Goal: Task Accomplishment & Management: Manage account settings

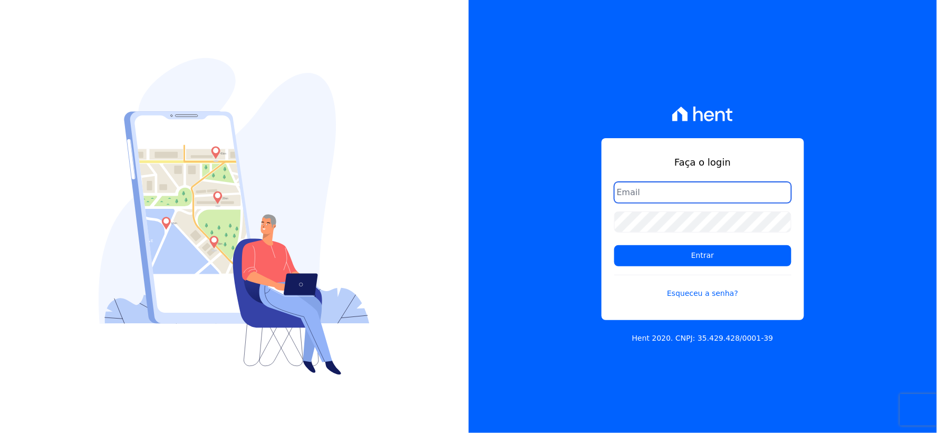
click at [629, 197] on input "email" at bounding box center [702, 192] width 177 height 21
type input "rh@cesariengenharia.com.br"
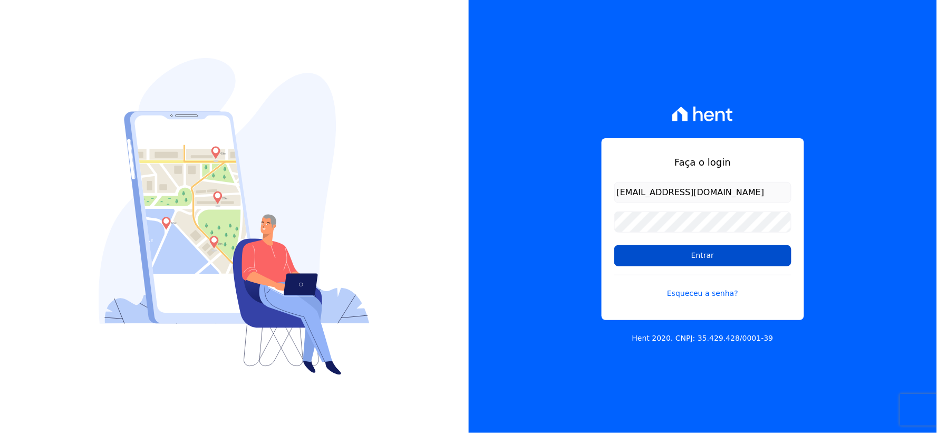
click at [701, 262] on input "Entrar" at bounding box center [702, 255] width 177 height 21
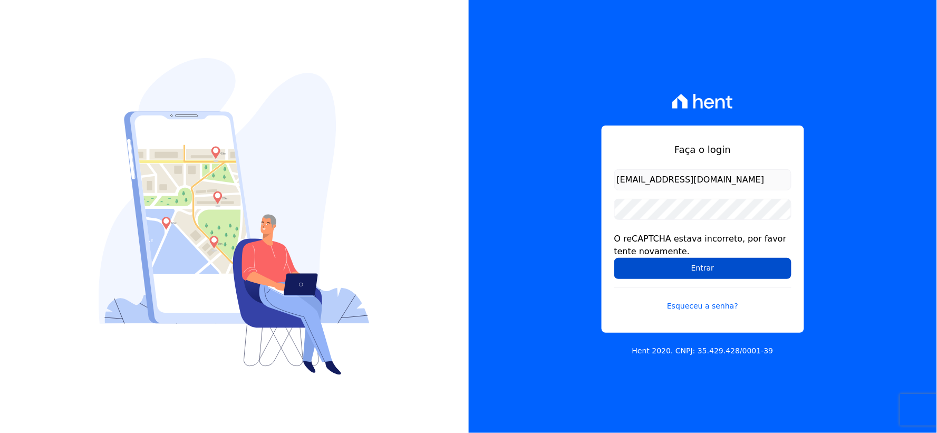
click at [618, 263] on input "Entrar" at bounding box center [702, 268] width 177 height 21
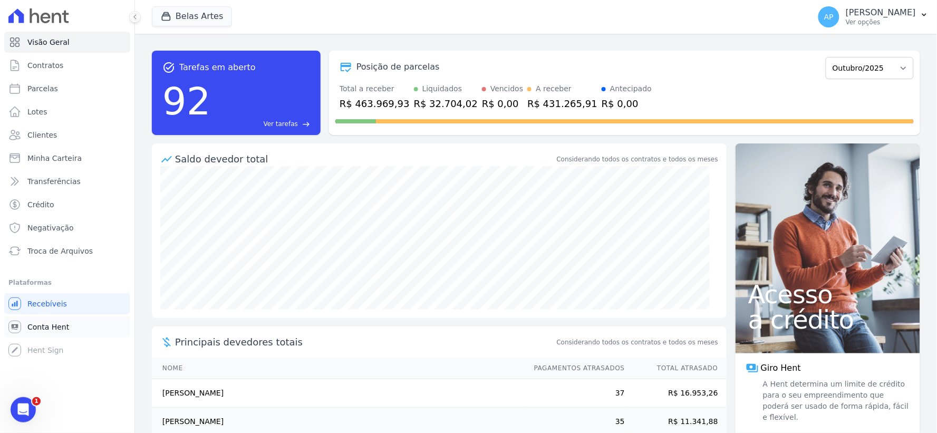
click at [46, 327] on span "Conta Hent" at bounding box center [48, 327] width 42 height 11
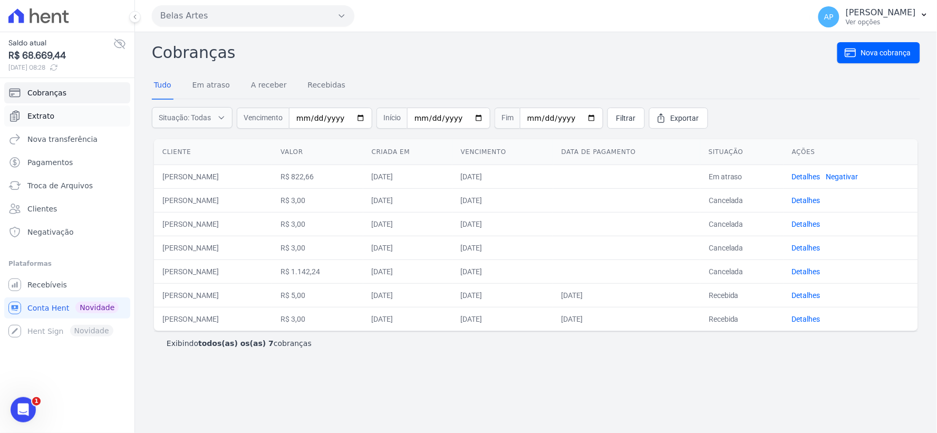
click at [35, 121] on span "Extrato" at bounding box center [40, 116] width 27 height 11
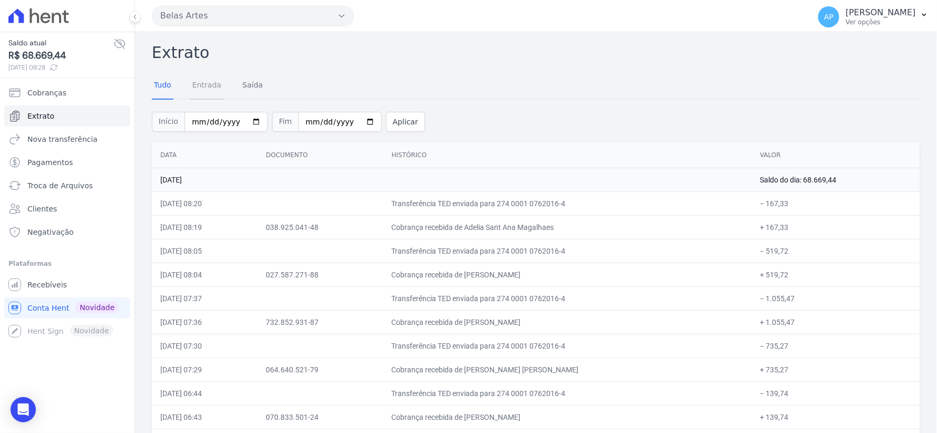
click at [199, 86] on link "Entrada" at bounding box center [206, 85] width 33 height 27
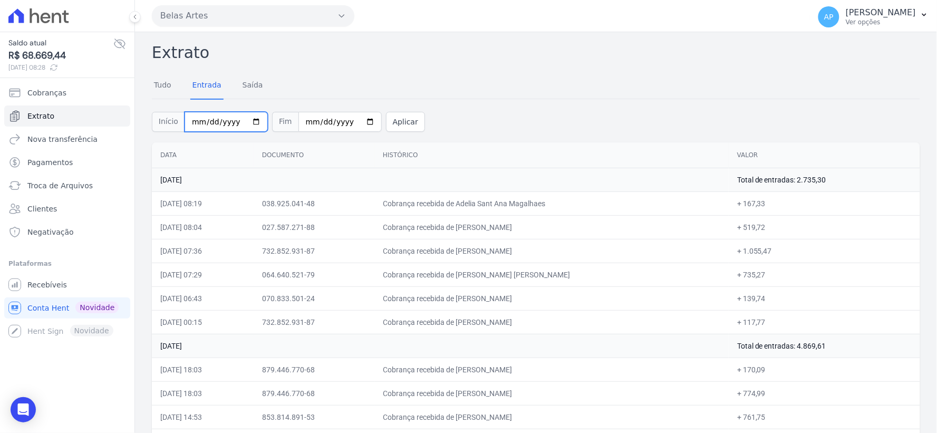
click at [195, 122] on input "2025-10-01" at bounding box center [226, 122] width 83 height 20
type input "2025-10-01"
type input "2025-09-01"
click at [299, 123] on input "[DATE]" at bounding box center [339, 122] width 83 height 20
type input "2025-10-03"
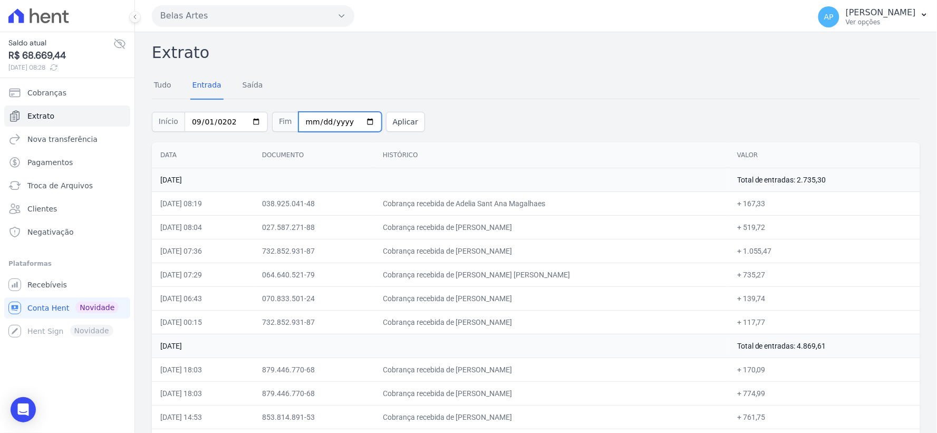
click at [354, 122] on input "2025-12-01" at bounding box center [339, 122] width 83 height 20
type input "2025-10-01"
click at [397, 122] on button "Aplicar" at bounding box center [405, 122] width 39 height 20
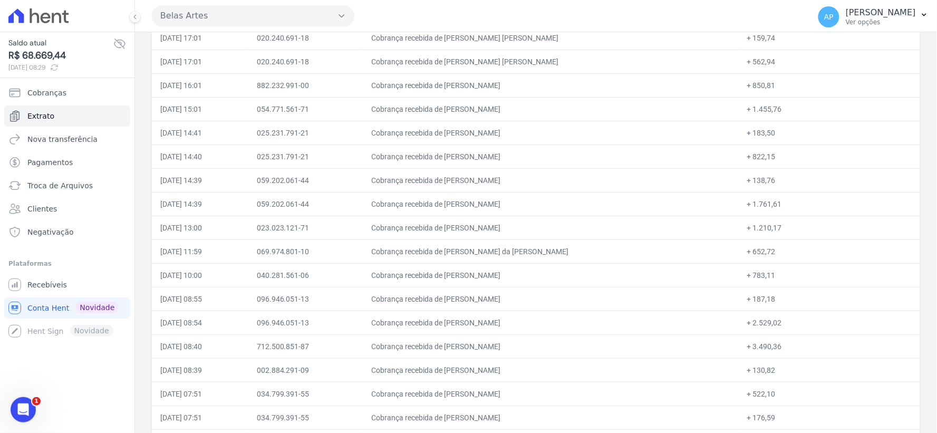
scroll to position [11041, 0]
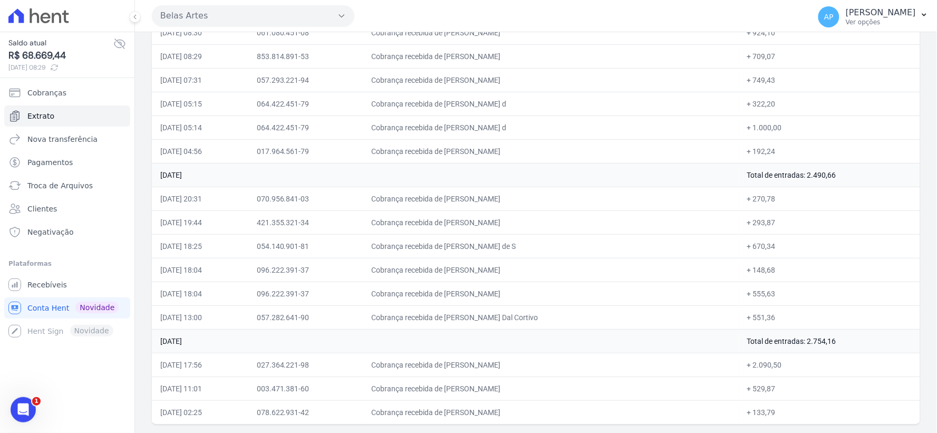
drag, startPoint x: 758, startPoint y: 339, endPoint x: 899, endPoint y: 359, distance: 142.7
drag, startPoint x: 784, startPoint y: 174, endPoint x: 852, endPoint y: 174, distance: 67.5
click at [851, 174] on td "Total de entradas: 2.490,66" at bounding box center [829, 175] width 181 height 24
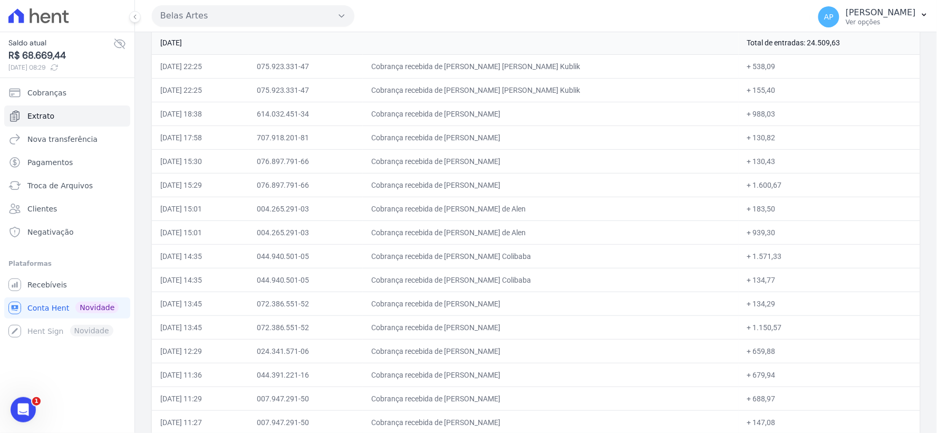
scroll to position [9987, 0]
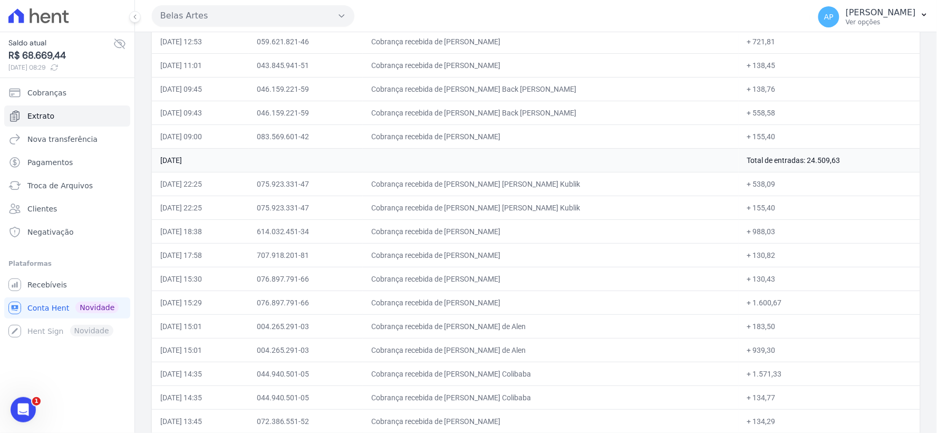
drag, startPoint x: 785, startPoint y: 179, endPoint x: 893, endPoint y: 179, distance: 108.1
click at [893, 172] on td "Total de entradas: 24.509,63" at bounding box center [829, 160] width 181 height 24
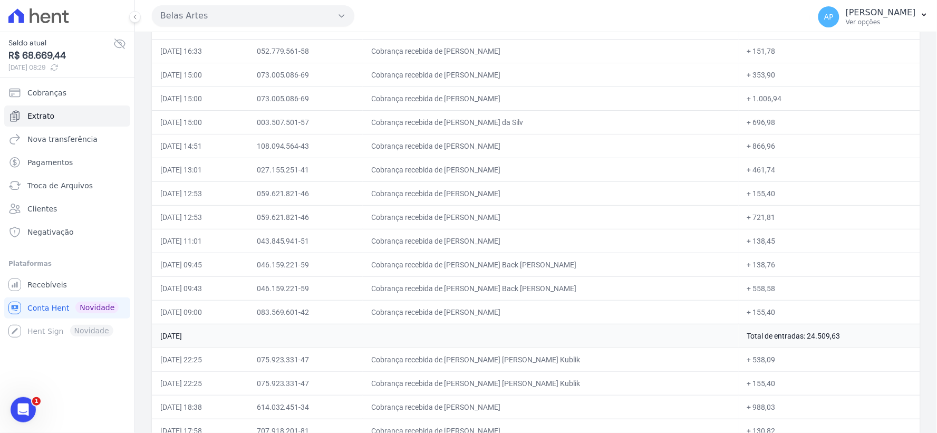
scroll to position [9518, 0]
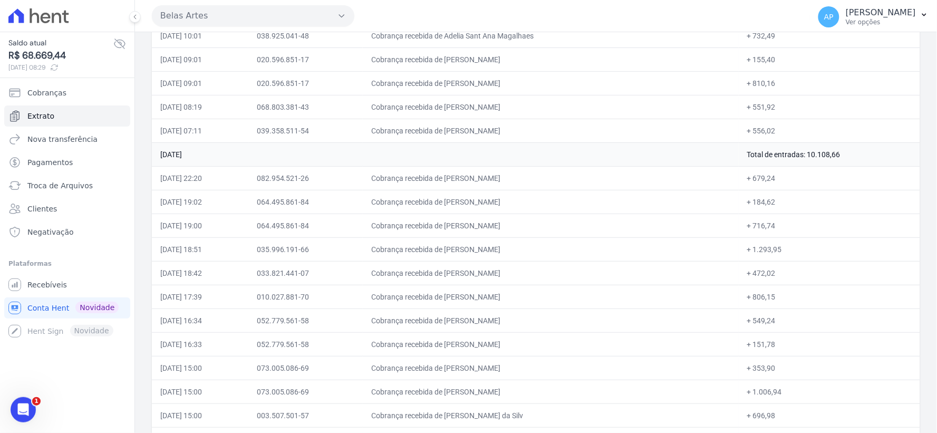
drag, startPoint x: 793, startPoint y: 178, endPoint x: 853, endPoint y: 172, distance: 59.9
click at [853, 166] on td "Total de entradas: 10.108,66" at bounding box center [829, 154] width 181 height 24
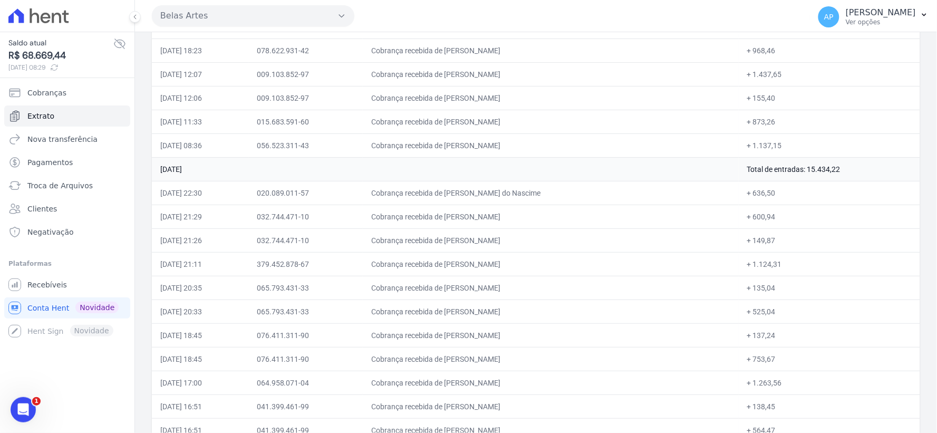
scroll to position [8756, 0]
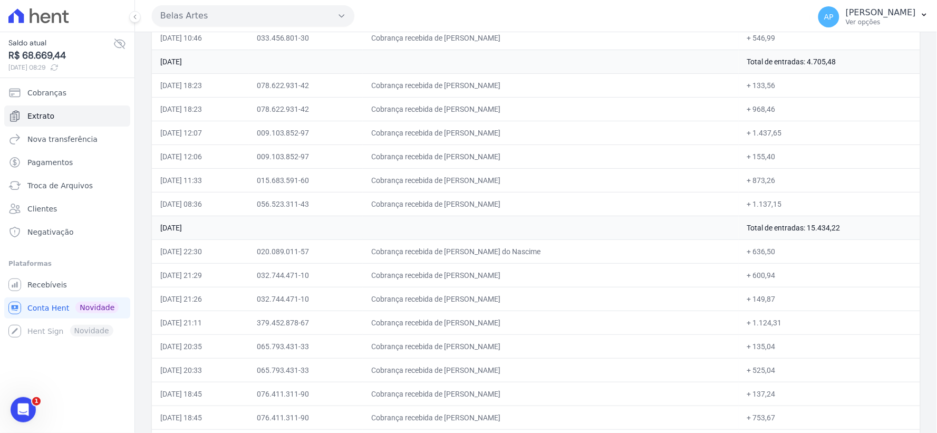
drag, startPoint x: 766, startPoint y: 240, endPoint x: 876, endPoint y: 253, distance: 111.5
click at [876, 239] on td "Total de entradas: 15.434,22" at bounding box center [829, 228] width 181 height 24
click at [528, 239] on td "05 de Setembro de 2025" at bounding box center [445, 228] width 587 height 24
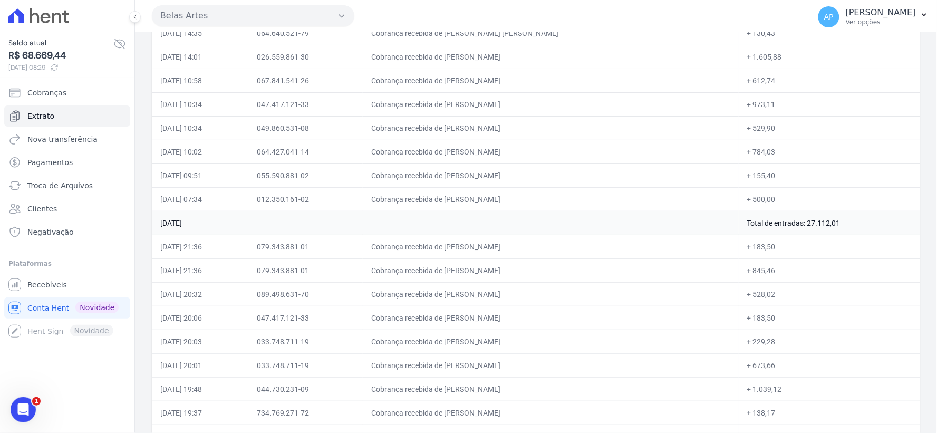
scroll to position [7174, 0]
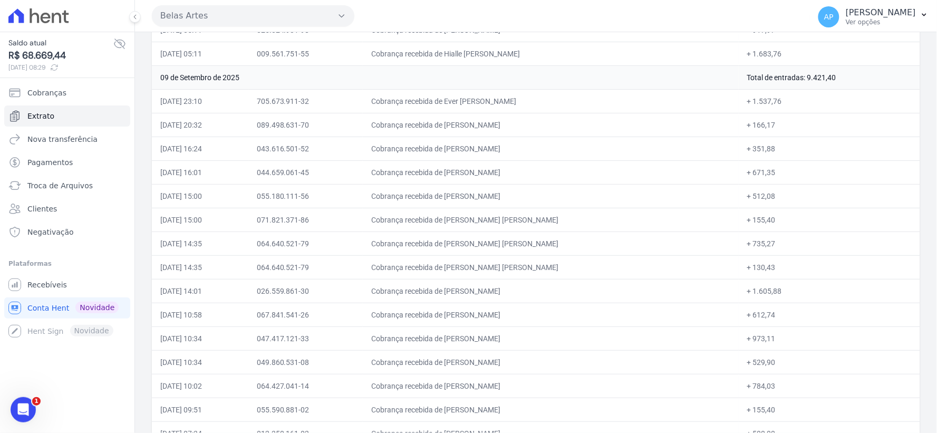
drag, startPoint x: 752, startPoint y: 85, endPoint x: 855, endPoint y: 93, distance: 103.1
click at [855, 89] on td "Total de entradas: 9.421,40" at bounding box center [829, 77] width 181 height 24
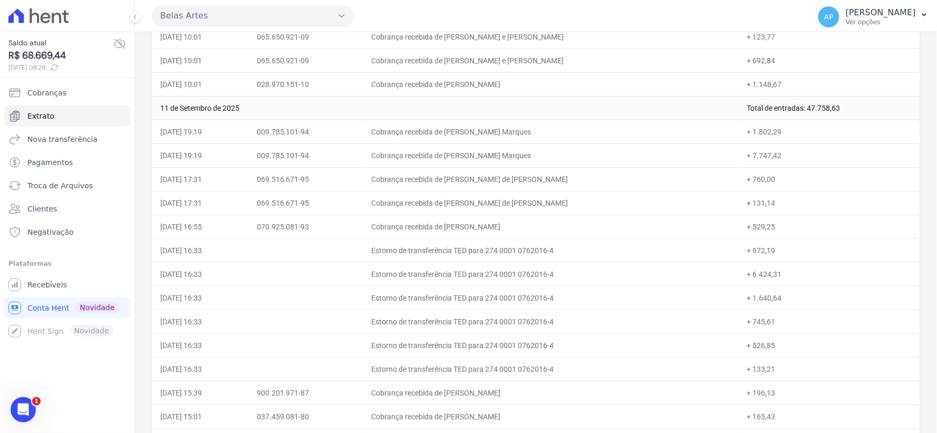
scroll to position [4831, 0]
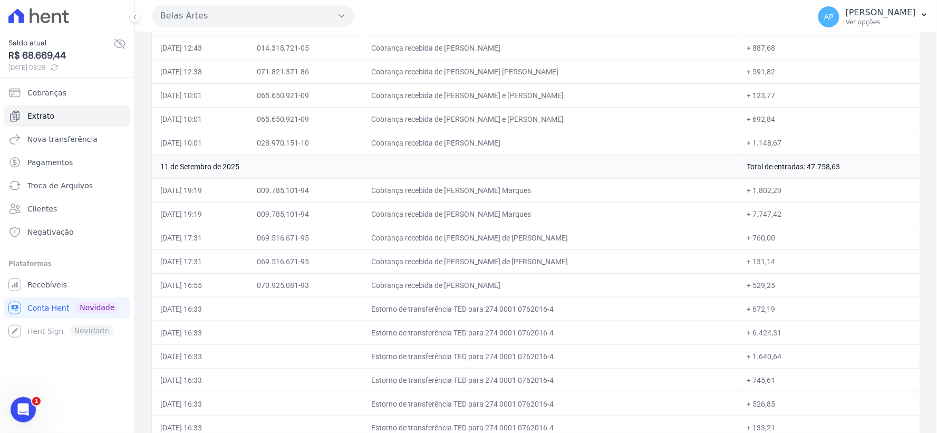
drag, startPoint x: 724, startPoint y: 178, endPoint x: 835, endPoint y: 180, distance: 110.8
click at [835, 178] on tr "11 de Setembro de 2025 Total de entradas: 47.758,63" at bounding box center [536, 167] width 768 height 24
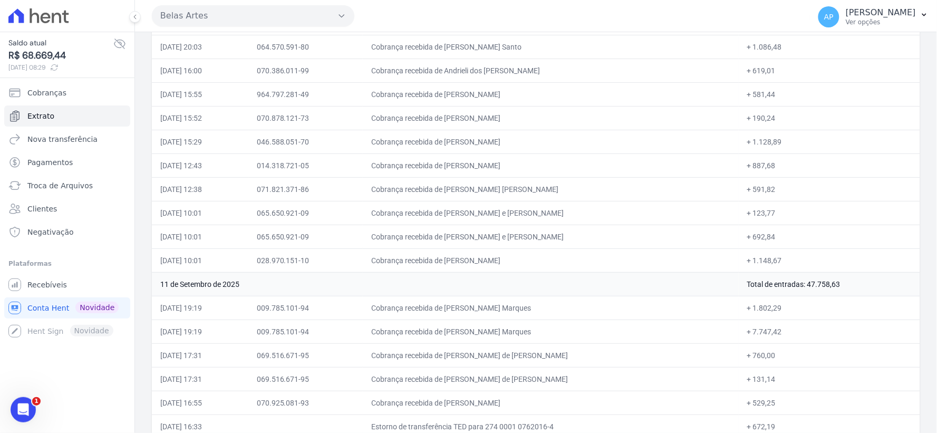
scroll to position [4420, 0]
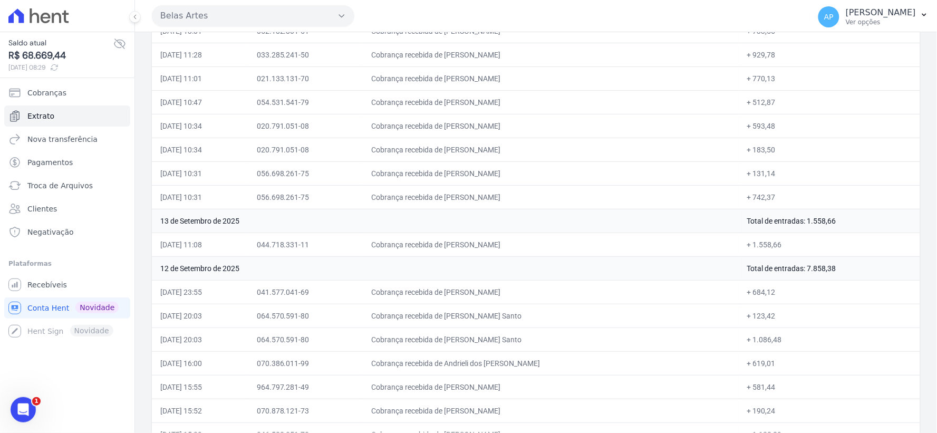
drag, startPoint x: 776, startPoint y: 276, endPoint x: 856, endPoint y: 276, distance: 80.2
click at [856, 276] on td "Total de entradas: 7.858,38" at bounding box center [829, 268] width 181 height 24
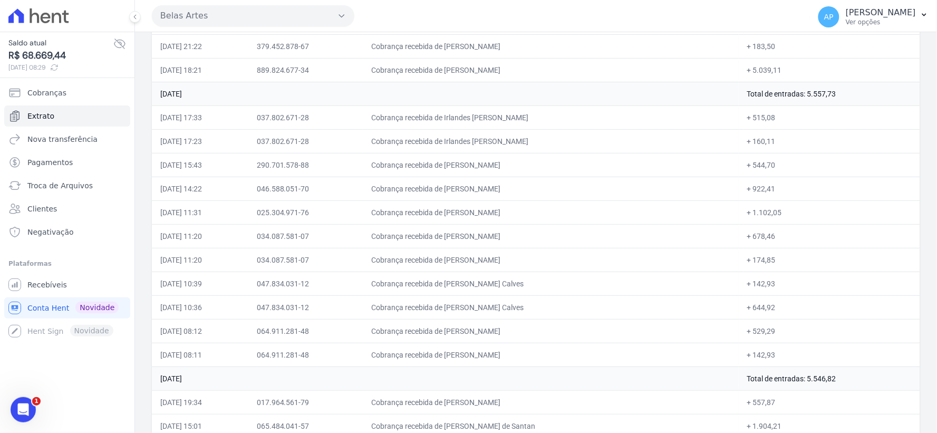
scroll to position [3600, 0]
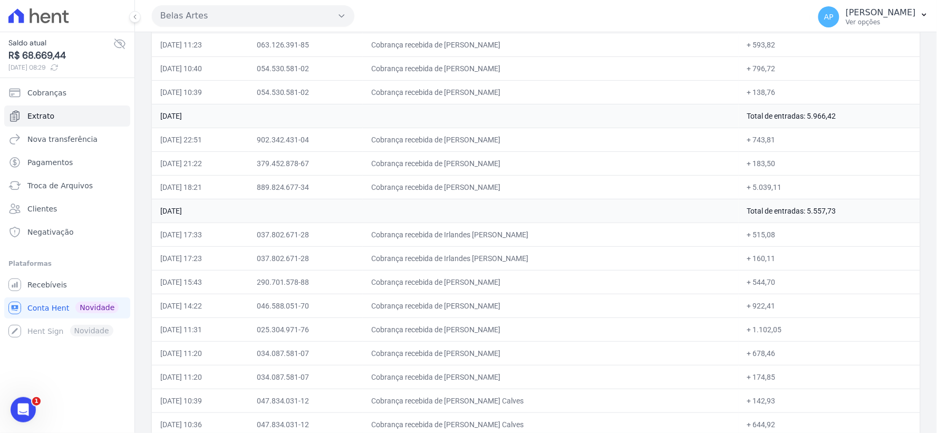
drag, startPoint x: 755, startPoint y: 118, endPoint x: 830, endPoint y: 126, distance: 74.7
click at [830, 126] on td "Total de entradas: 5.966,42" at bounding box center [829, 116] width 181 height 24
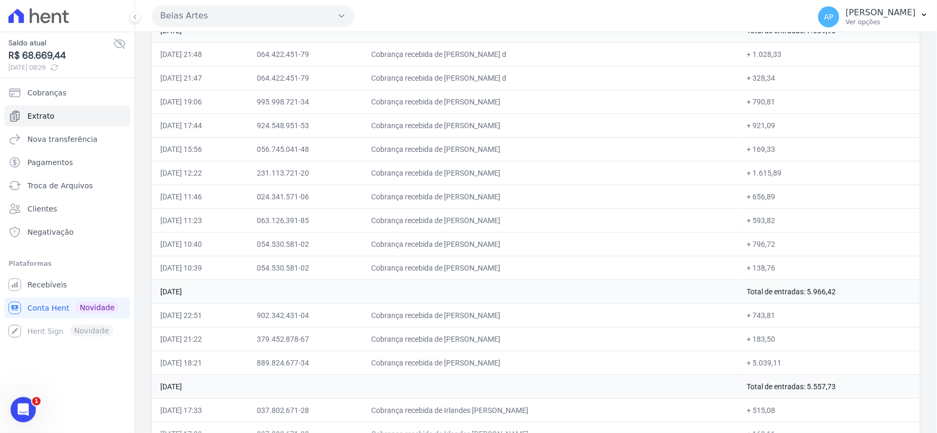
scroll to position [3307, 0]
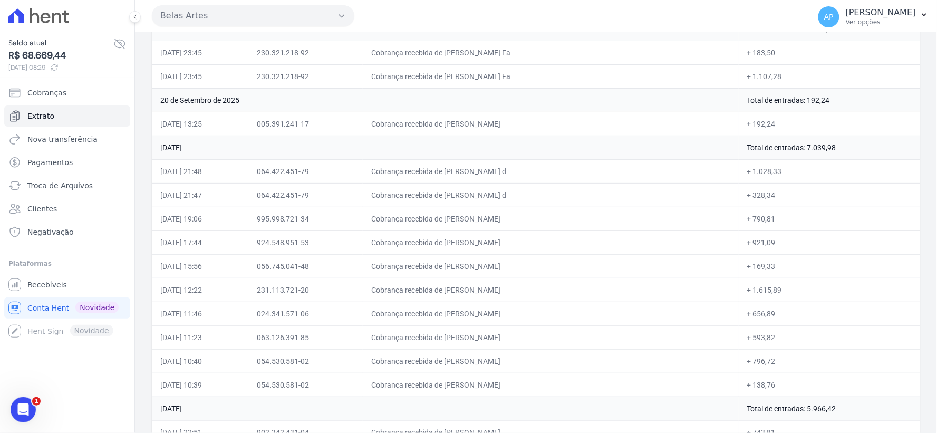
drag, startPoint x: 756, startPoint y: 151, endPoint x: 826, endPoint y: 159, distance: 70.6
click at [826, 159] on td "Total de entradas: 7.039,98" at bounding box center [829, 148] width 181 height 24
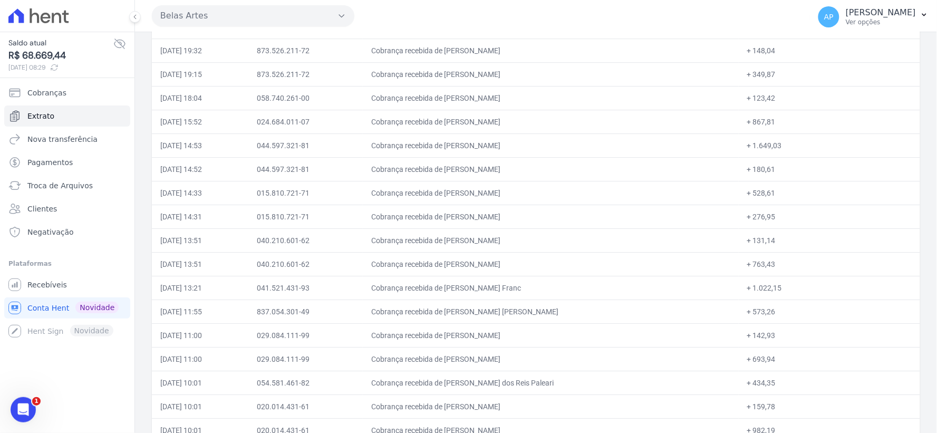
scroll to position [2018, 0]
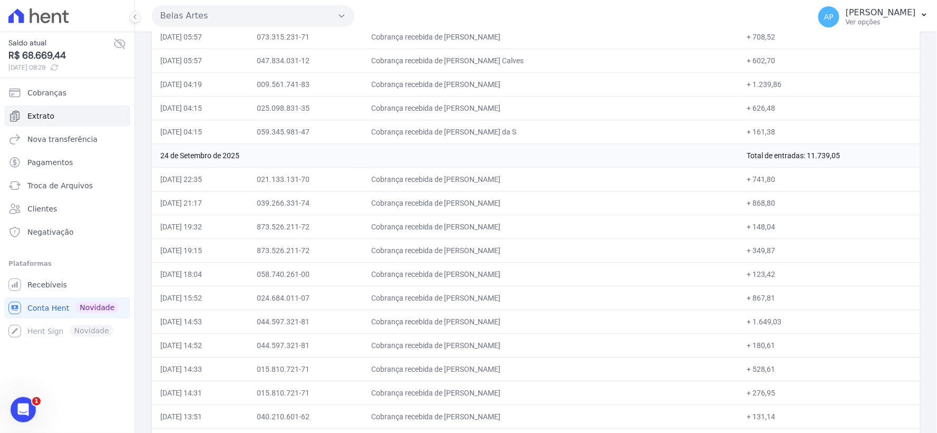
drag, startPoint x: 776, startPoint y: 159, endPoint x: 871, endPoint y: 157, distance: 94.9
click at [871, 157] on td "Total de entradas: 11.739,05" at bounding box center [829, 155] width 181 height 24
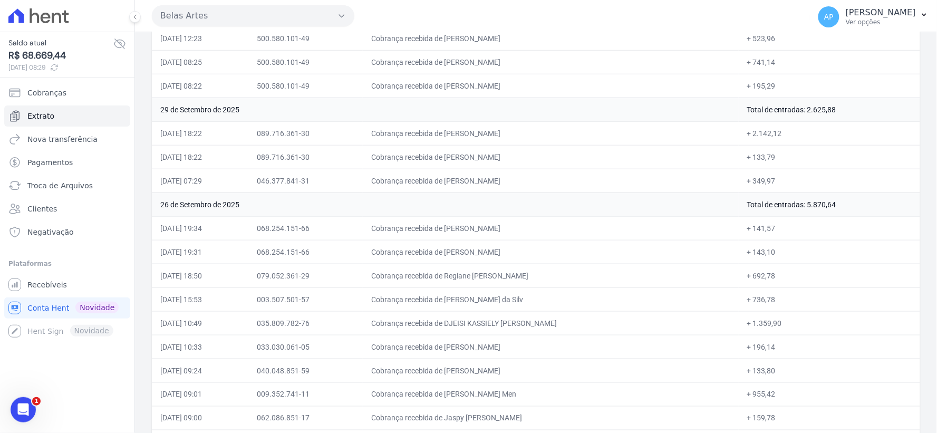
scroll to position [201, 0]
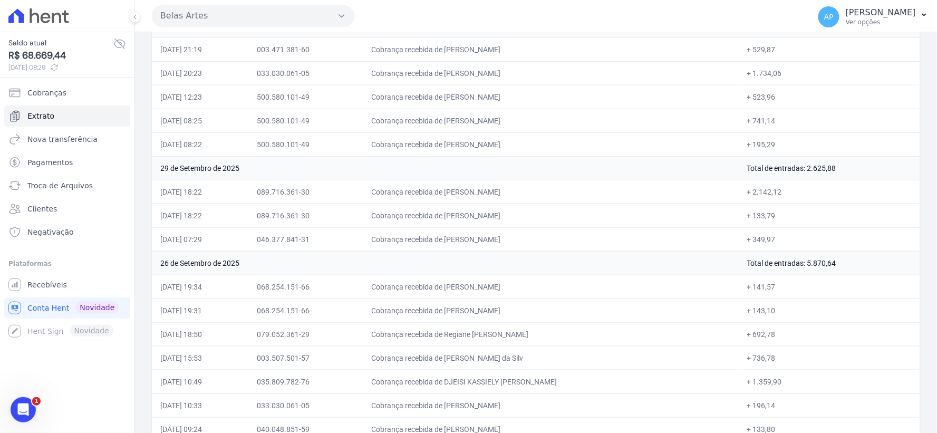
drag, startPoint x: 229, startPoint y: 181, endPoint x: 230, endPoint y: 246, distance: 64.9
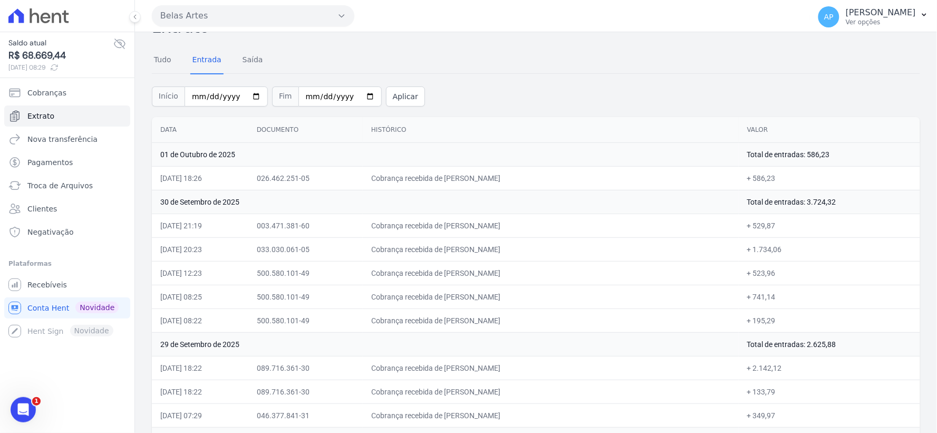
click at [471, 97] on div "Início 2025-09-01 Fim 2025-10-01 Aplicar" at bounding box center [536, 95] width 768 height 44
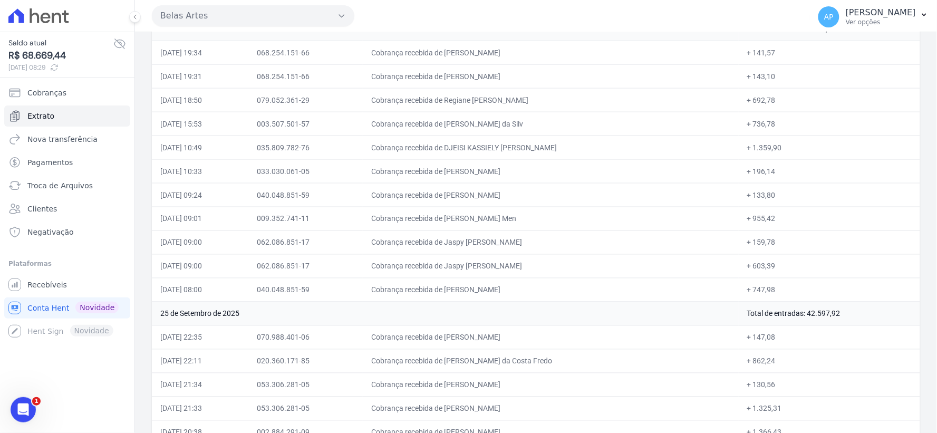
scroll to position [377, 0]
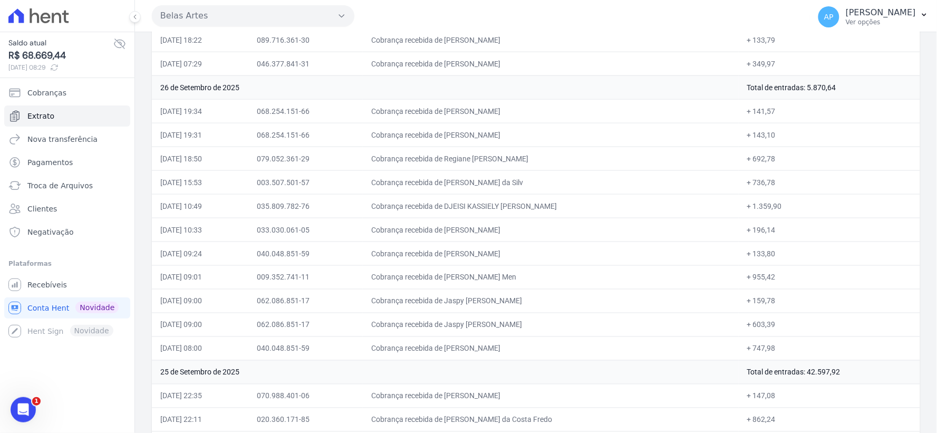
drag, startPoint x: 462, startPoint y: 304, endPoint x: 772, endPoint y: 319, distance: 309.9
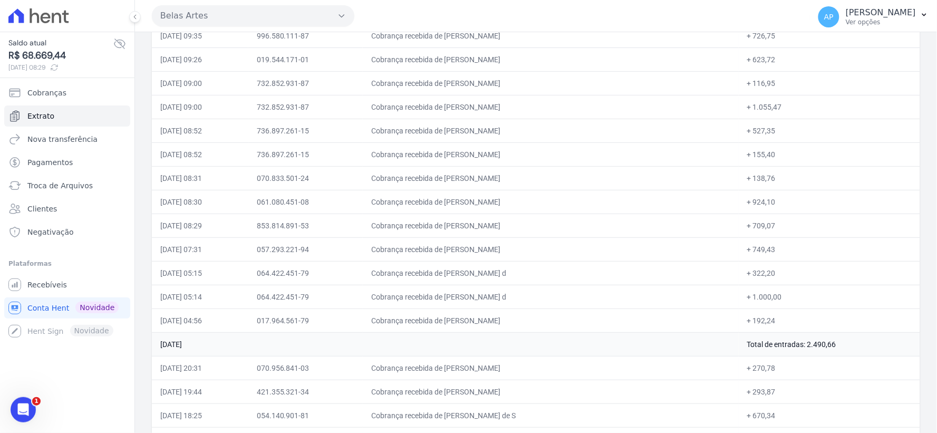
scroll to position [11041, 0]
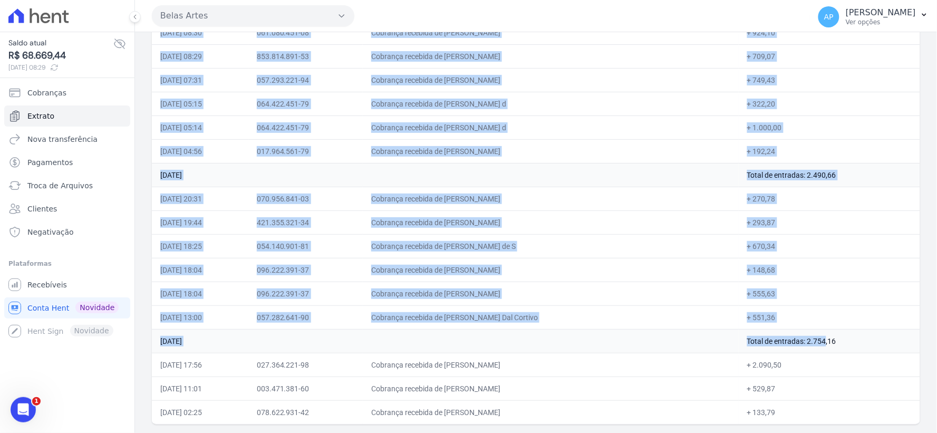
drag, startPoint x: 757, startPoint y: 335, endPoint x: 933, endPoint y: 339, distance: 176.7
click at [933, 339] on main "Extrato Tudo Entrada Saída Início 2025-09-01 Fim 2025-10-01 Aplicar Data Docume…" at bounding box center [536, 232] width 802 height 401
drag, startPoint x: 770, startPoint y: 173, endPoint x: 782, endPoint y: 198, distance: 27.6
click at [890, 174] on td "Total de entradas: 2.490,66" at bounding box center [829, 175] width 181 height 24
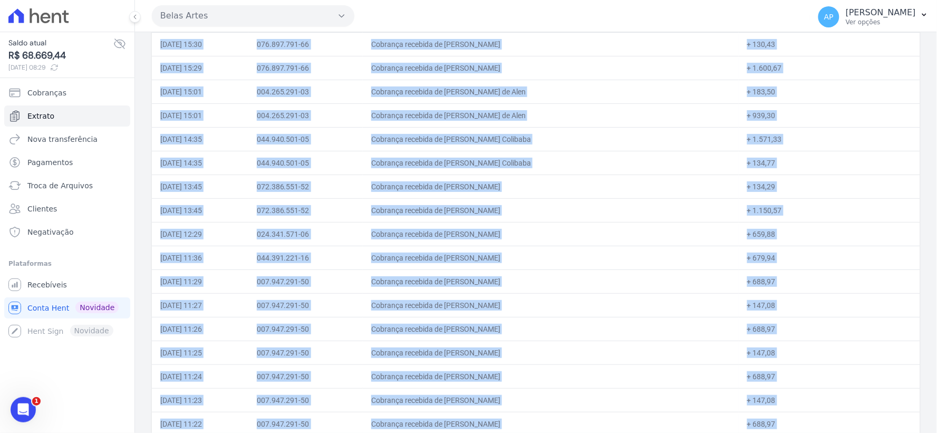
scroll to position [10045, 0]
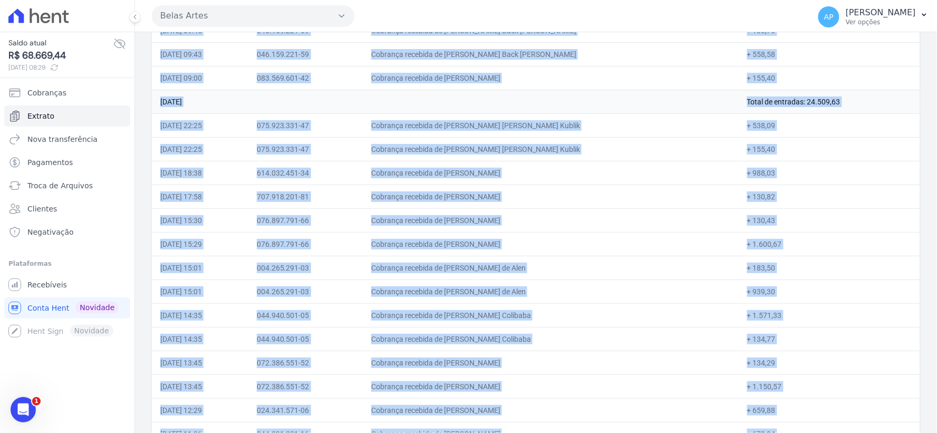
drag, startPoint x: 772, startPoint y: 123, endPoint x: 858, endPoint y: 120, distance: 86.5
click at [858, 113] on td "Total de entradas: 24.509,63" at bounding box center [829, 102] width 181 height 24
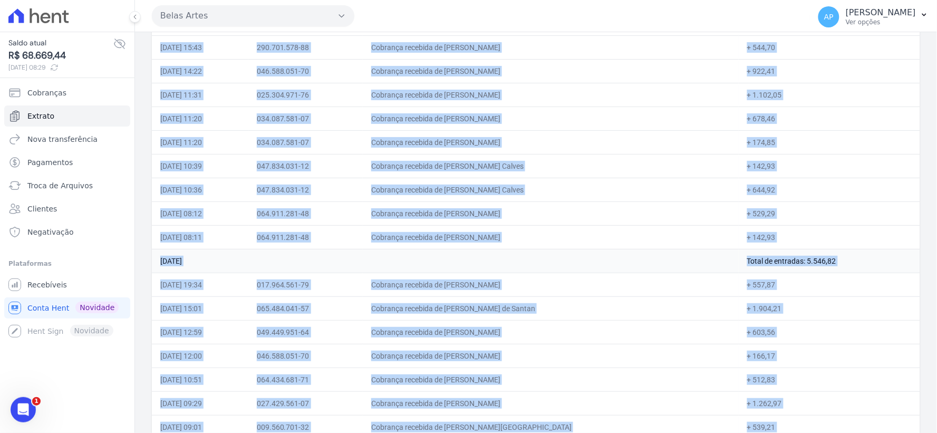
scroll to position [3541, 0]
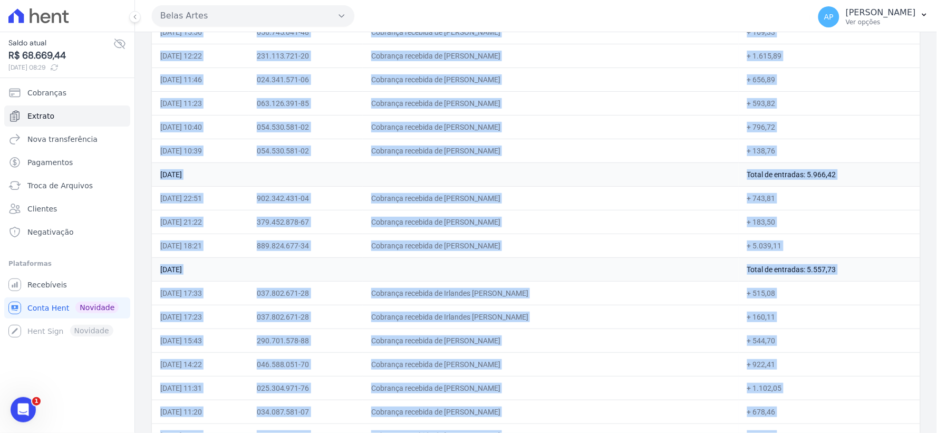
drag, startPoint x: 745, startPoint y: 283, endPoint x: 837, endPoint y: 278, distance: 92.9
click at [837, 278] on td "Total de entradas: 5.557,73" at bounding box center [829, 269] width 181 height 24
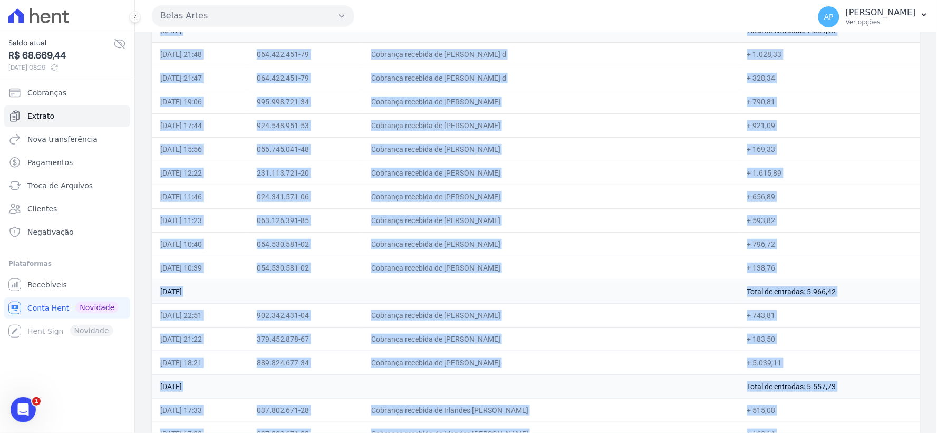
drag, startPoint x: 673, startPoint y: 301, endPoint x: 613, endPoint y: 372, distance: 93.2
click at [857, 301] on tr "18 de Setembro de 2025 Total de entradas: 5.966,42" at bounding box center [536, 291] width 768 height 24
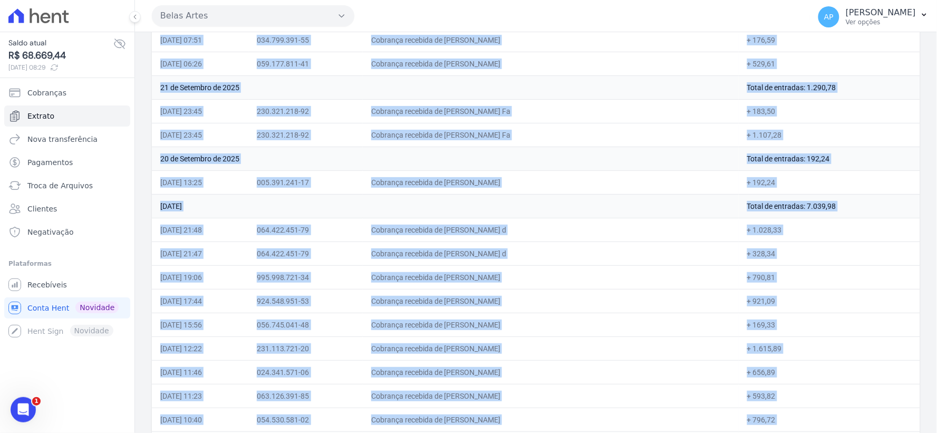
drag, startPoint x: 748, startPoint y: 215, endPoint x: 836, endPoint y: 216, distance: 88.6
click at [836, 216] on td "Total de entradas: 7.039,98" at bounding box center [829, 206] width 181 height 24
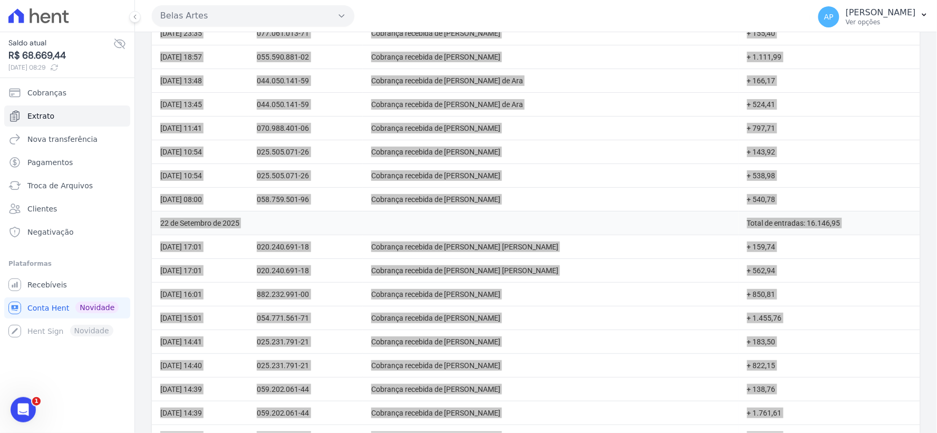
scroll to position [2486, 0]
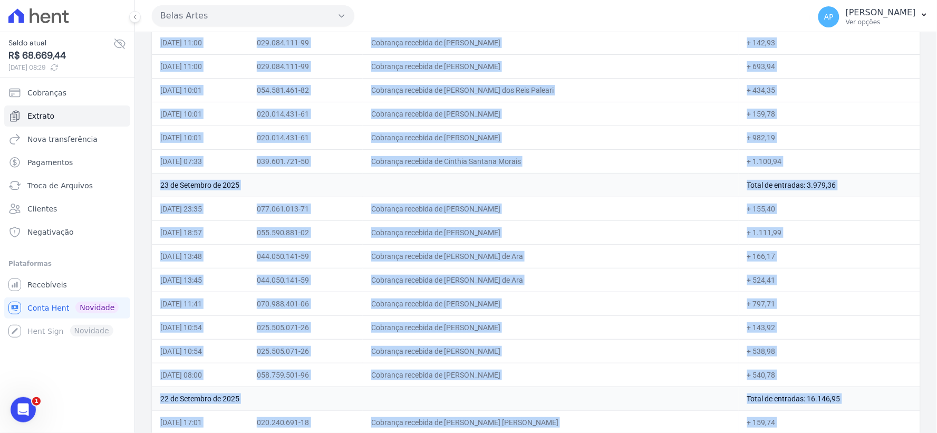
drag, startPoint x: 737, startPoint y: 182, endPoint x: 805, endPoint y: 196, distance: 69.4
click at [805, 196] on td "Total de entradas: 3.979,36" at bounding box center [829, 185] width 181 height 24
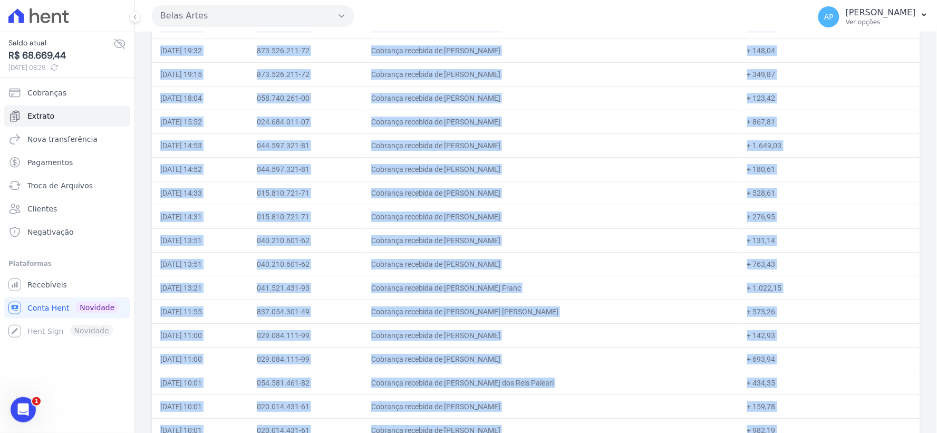
scroll to position [2018, 0]
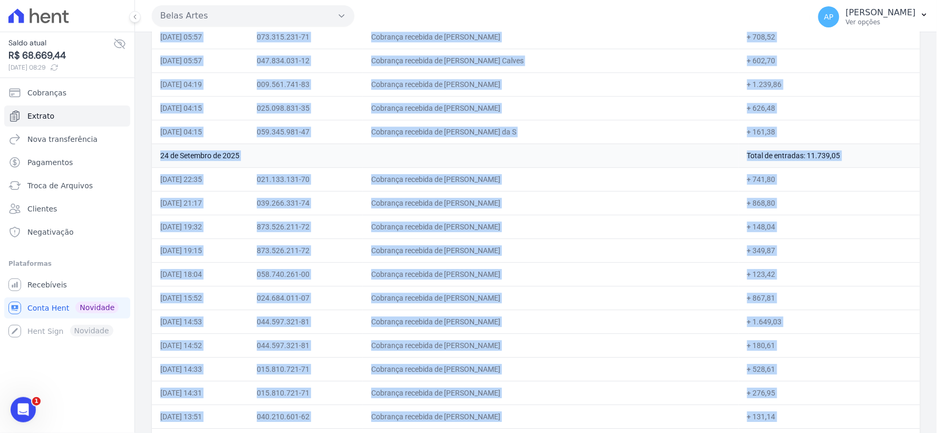
drag, startPoint x: 749, startPoint y: 156, endPoint x: 887, endPoint y: 155, distance: 138.2
click at [887, 155] on td "Total de entradas: 11.739,05" at bounding box center [829, 155] width 181 height 24
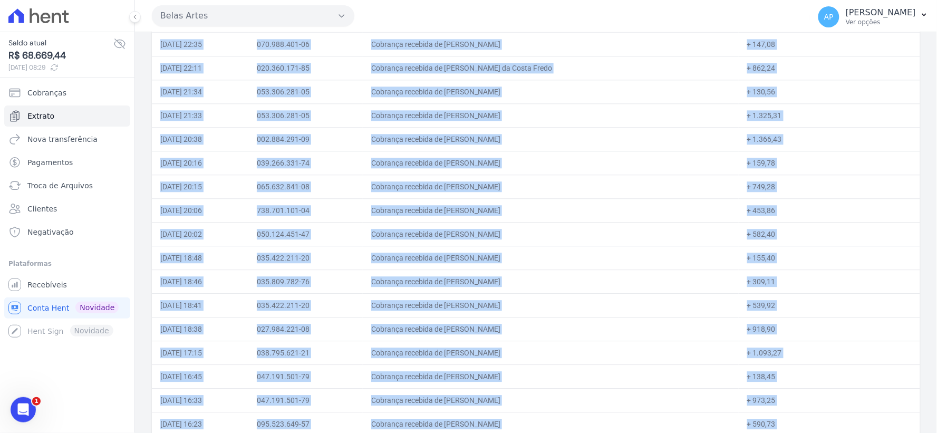
scroll to position [494, 0]
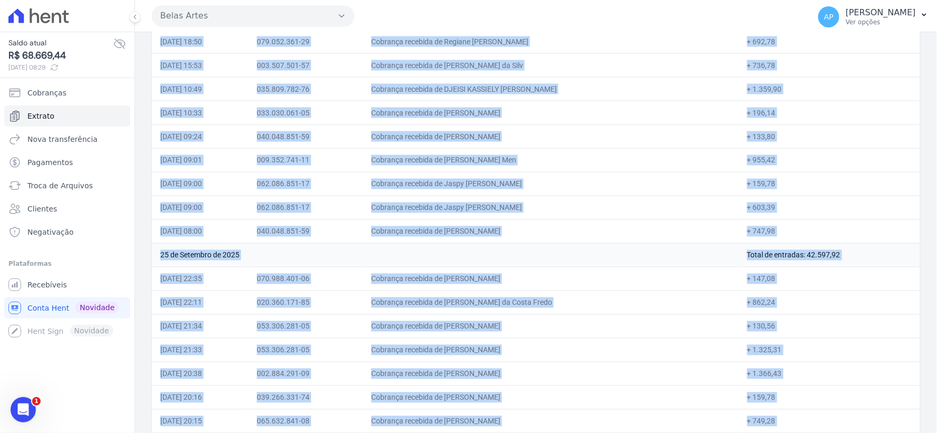
drag, startPoint x: 762, startPoint y: 262, endPoint x: 841, endPoint y: 262, distance: 78.6
click at [841, 262] on td "Total de entradas: 42.597,92" at bounding box center [829, 255] width 181 height 24
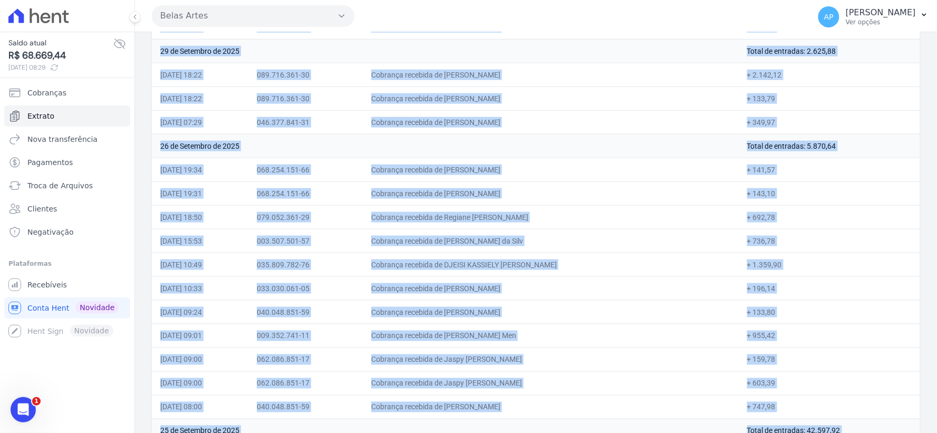
drag, startPoint x: 749, startPoint y: 158, endPoint x: 847, endPoint y: 155, distance: 98.7
drag, startPoint x: 787, startPoint y: 50, endPoint x: 846, endPoint y: 50, distance: 59.6
click at [846, 50] on td "Total de entradas: 2.625,88" at bounding box center [829, 51] width 181 height 24
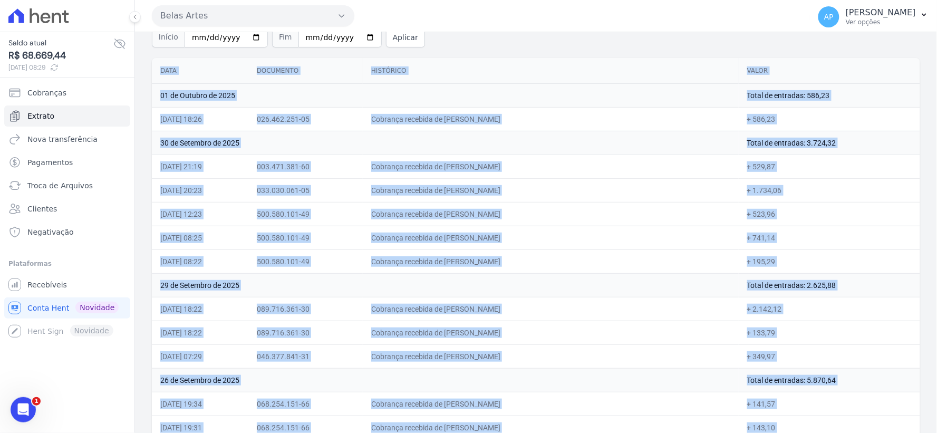
scroll to position [0, 0]
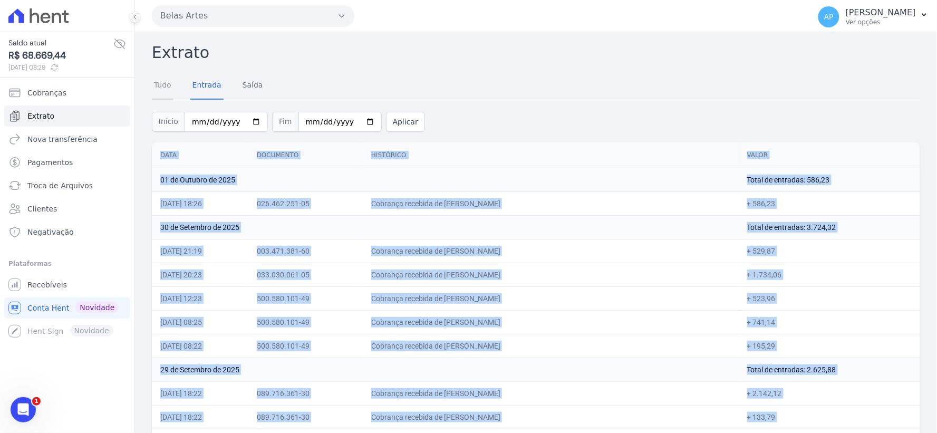
click at [167, 85] on link "Tudo" at bounding box center [163, 85] width 22 height 27
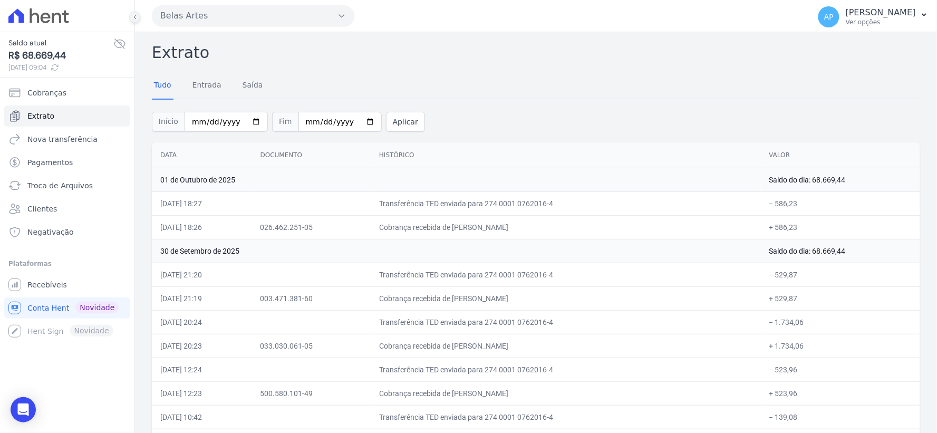
click at [129, 17] on button at bounding box center [135, 17] width 12 height 12
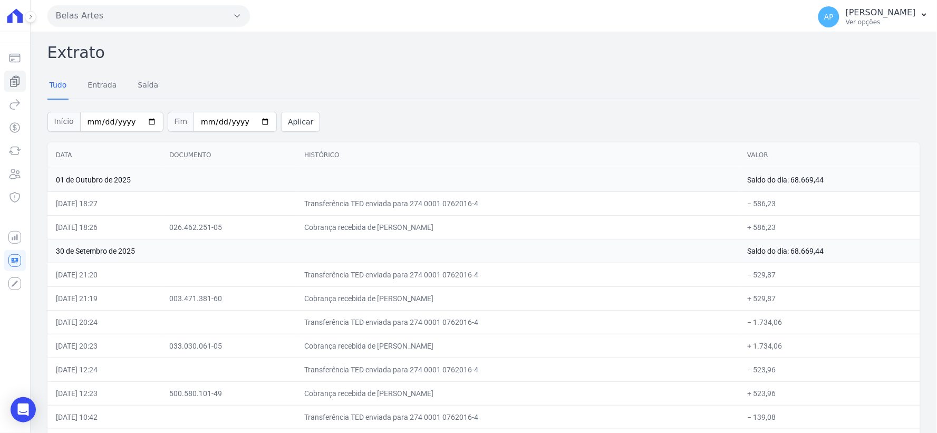
scroll to position [7415, 0]
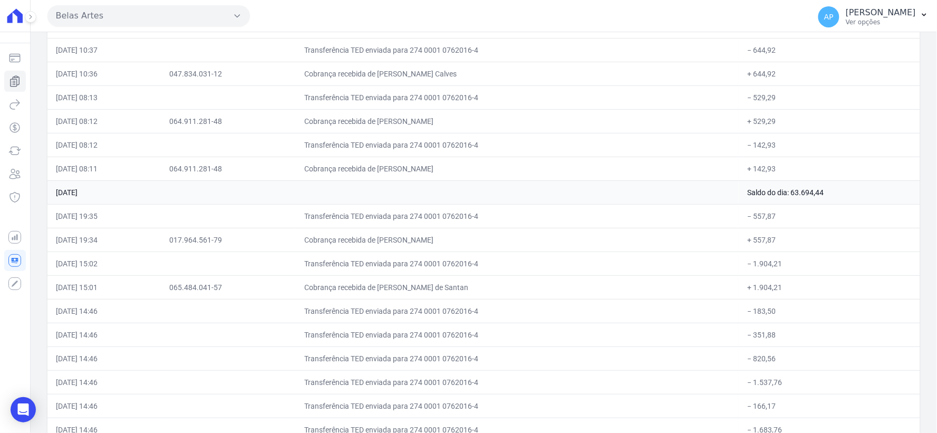
drag, startPoint x: 56, startPoint y: 232, endPoint x: 781, endPoint y: 229, distance: 724.6
click at [781, 228] on tr "16/09/2025, 19:35 Transferência TED enviada para 274 0001 0762016-4 − 557,87" at bounding box center [483, 216] width 873 height 24
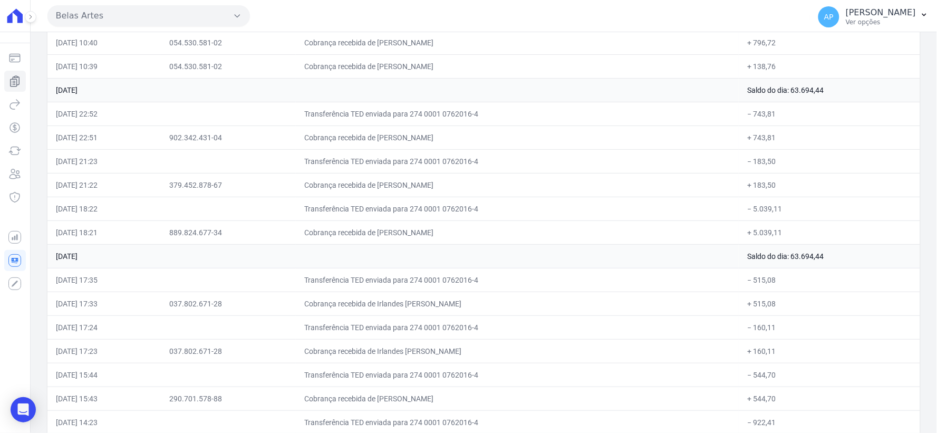
scroll to position [6747, 0]
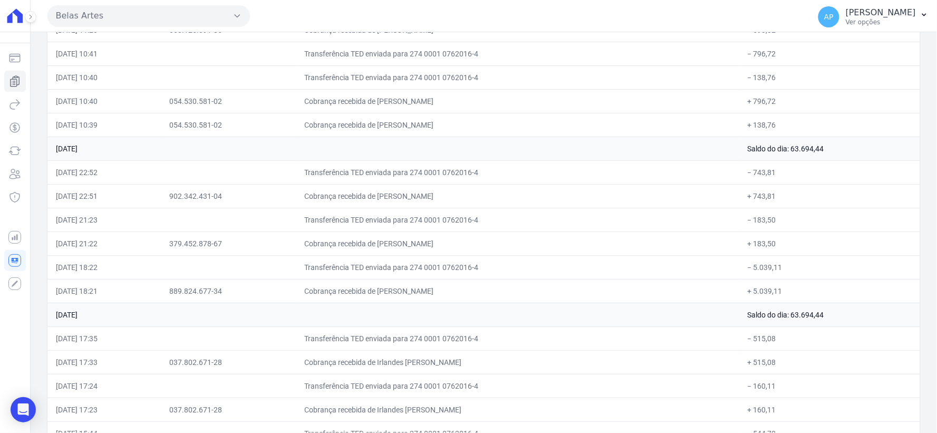
drag, startPoint x: 53, startPoint y: 118, endPoint x: 820, endPoint y: 120, distance: 766.3
click at [820, 113] on tr "19/09/2025, 10:40 054.530.581-02 Cobrança recebida de Gabriel de Souza Amorin +…" at bounding box center [483, 101] width 873 height 24
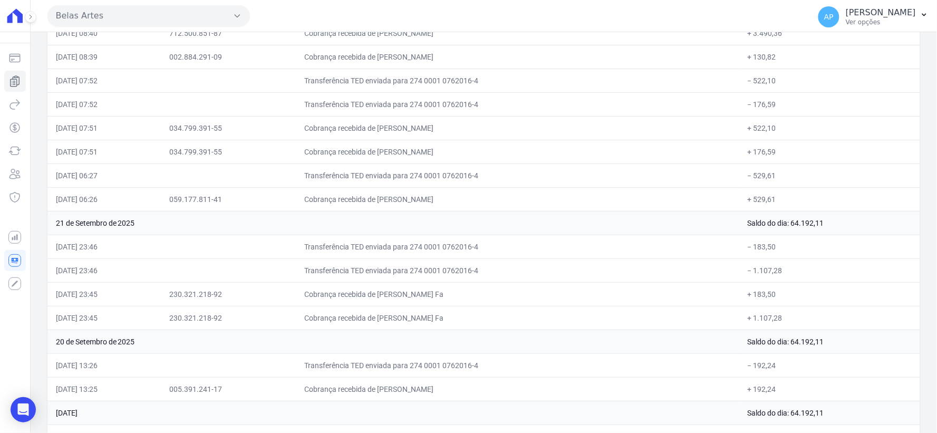
scroll to position [6032, 0]
drag, startPoint x: 53, startPoint y: 69, endPoint x: 795, endPoint y: 76, distance: 742.6
click at [795, 69] on tr "22/09/2025, 08:39 002.884.291-09 Cobrança recebida de Rafael Melo dos Santos + …" at bounding box center [483, 57] width 873 height 24
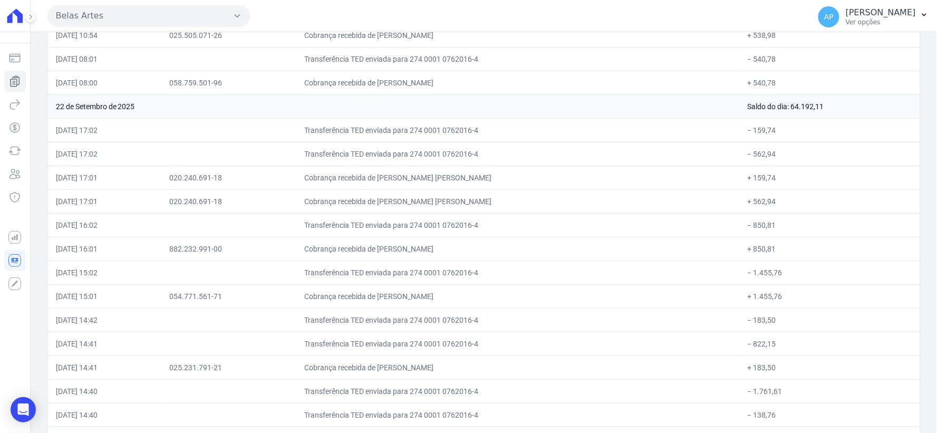
scroll to position [5270, 0]
drag, startPoint x: 56, startPoint y: 71, endPoint x: 681, endPoint y: 155, distance: 630.0
click at [787, 71] on tr "23/09/2025, 08:01 Transferência TED enviada para 274 0001 0762016-4 − 540,78" at bounding box center [483, 59] width 873 height 24
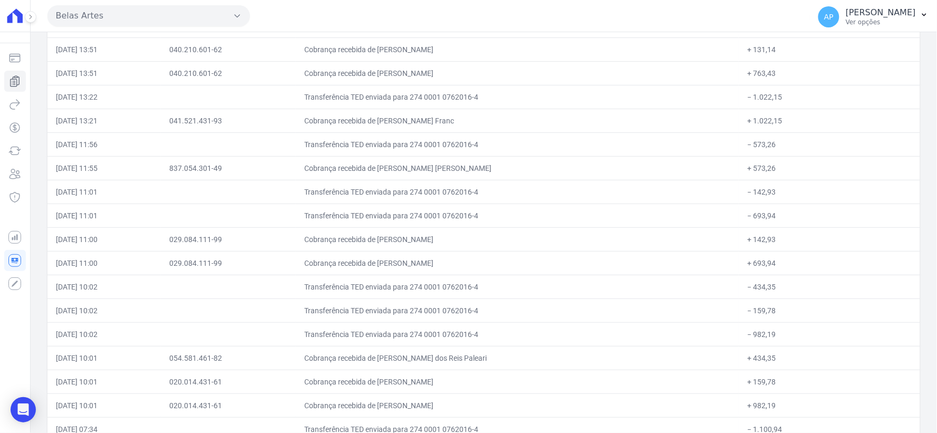
scroll to position [4497, 0]
drag, startPoint x: 55, startPoint y: 58, endPoint x: 785, endPoint y: 60, distance: 729.9
click at [785, 60] on tr "24/09/2025, 13:51 040.210.601-62 Cobrança recebida de Dionatan de Queiroz Bueno…" at bounding box center [483, 49] width 873 height 24
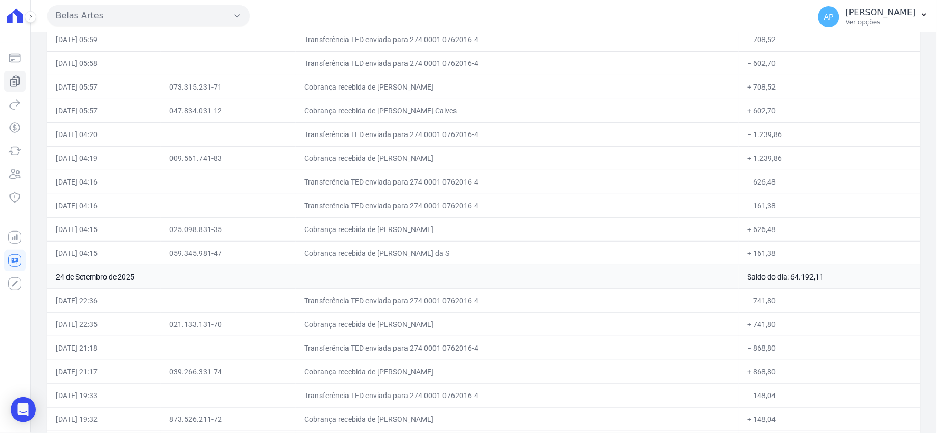
scroll to position [3724, 0]
drag, startPoint x: 55, startPoint y: 49, endPoint x: 768, endPoint y: 50, distance: 713.0
click at [768, 50] on tr "25/09/2025, 05:59 Transferência TED enviada para 274 0001 0762016-4 − 708,52" at bounding box center [483, 39] width 873 height 24
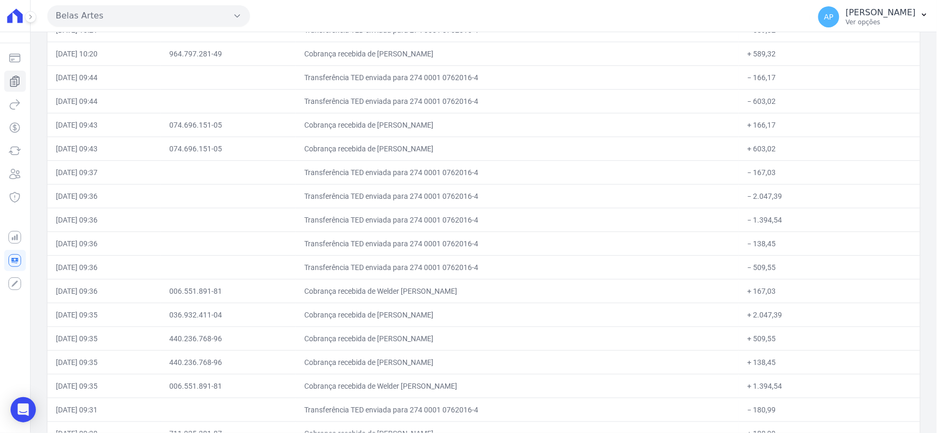
scroll to position [2950, 0]
drag, startPoint x: 55, startPoint y: 59, endPoint x: 792, endPoint y: 54, distance: 736.7
click at [792, 54] on tr "25/09/2025, 10:20 964.797.281-49 Cobrança recebida de Caroline Almeida de Souza…" at bounding box center [483, 54] width 873 height 24
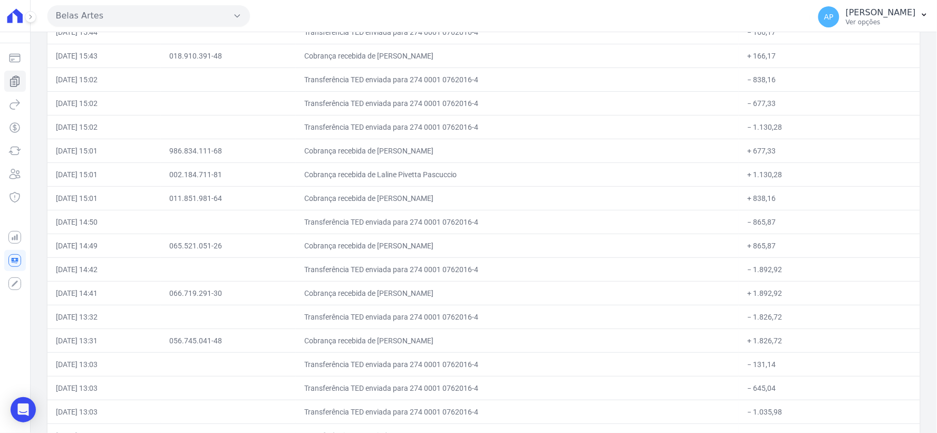
scroll to position [2189, 0]
drag, startPoint x: 57, startPoint y: 62, endPoint x: 789, endPoint y: 55, distance: 732.0
click at [798, 55] on tr "25/09/2025, 15:43 018.910.391-48 Cobrança recebida de Juscilene Da Silva Santan…" at bounding box center [483, 56] width 873 height 24
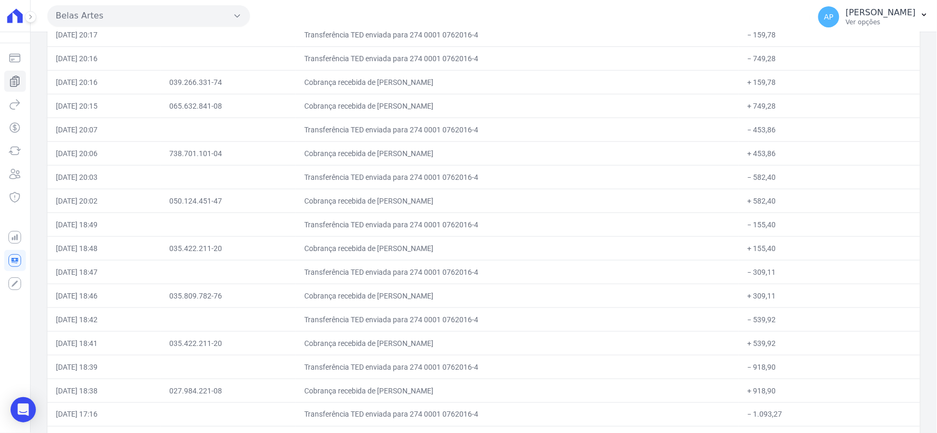
scroll to position [1427, 0]
drag, startPoint x: 50, startPoint y: 60, endPoint x: 774, endPoint y: 66, distance: 724.6
click at [774, 66] on tr "25/09/2025, 20:16 Transferência TED enviada para 274 0001 0762016-4 − 749,28" at bounding box center [483, 58] width 873 height 24
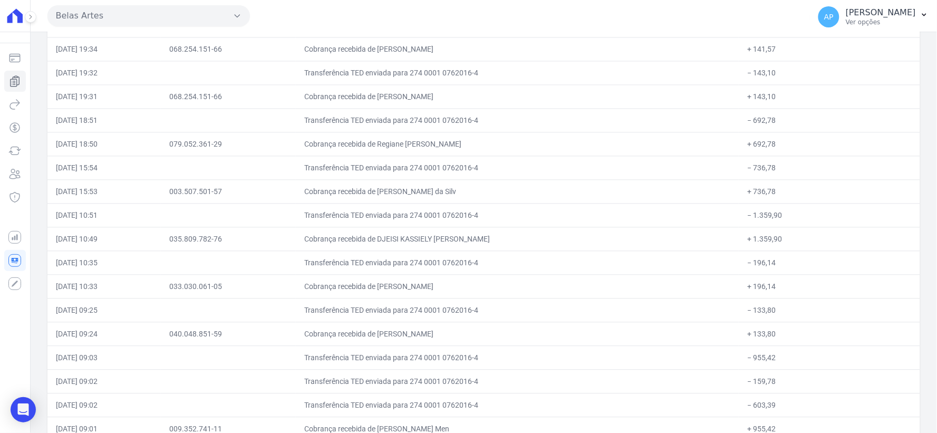
scroll to position [653, 0]
drag, startPoint x: 56, startPoint y: 50, endPoint x: 865, endPoint y: 51, distance: 809.0
click at [865, 51] on tr "26/09/2025, 19:34 068.254.151-66 Cobrança recebida de Aline Cristina Basilio Ro…" at bounding box center [483, 49] width 873 height 24
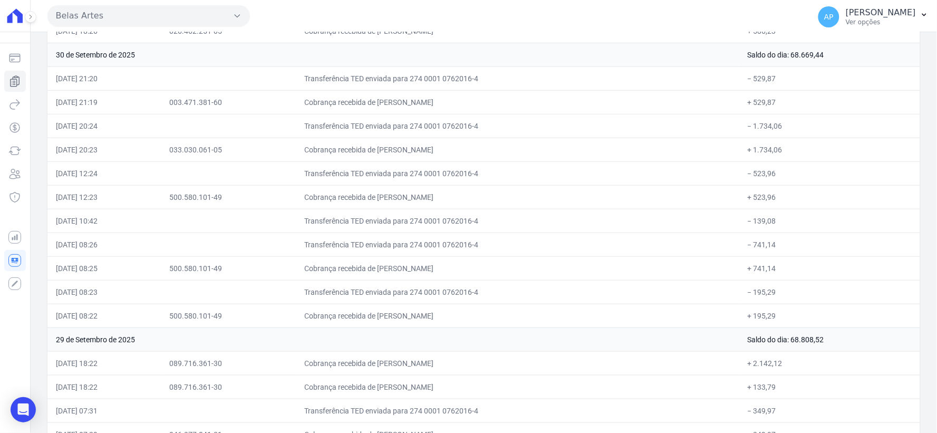
scroll to position [196, 0]
click at [27, 22] on button at bounding box center [31, 17] width 12 height 12
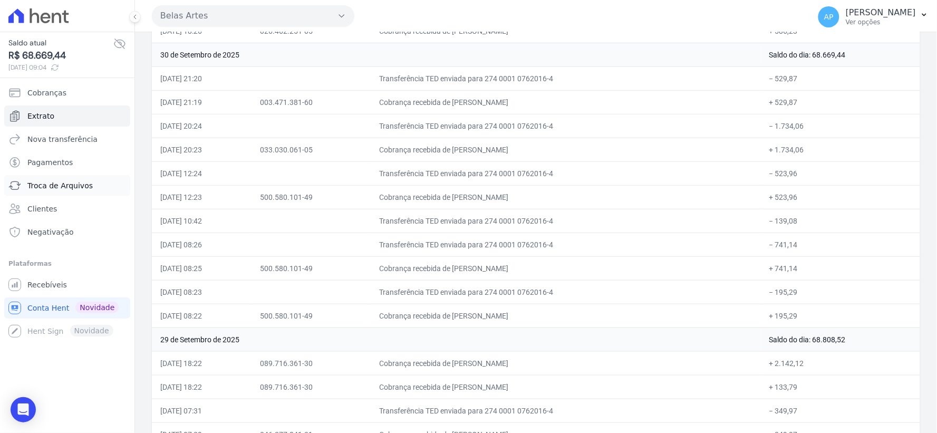
click at [66, 186] on span "Troca de Arquivos" at bounding box center [59, 185] width 65 height 11
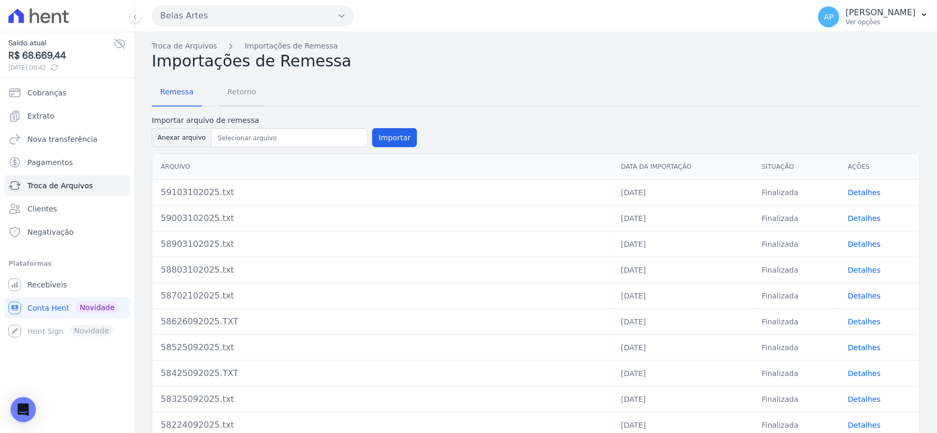
click at [234, 89] on span "Retorno" at bounding box center [242, 91] width 42 height 21
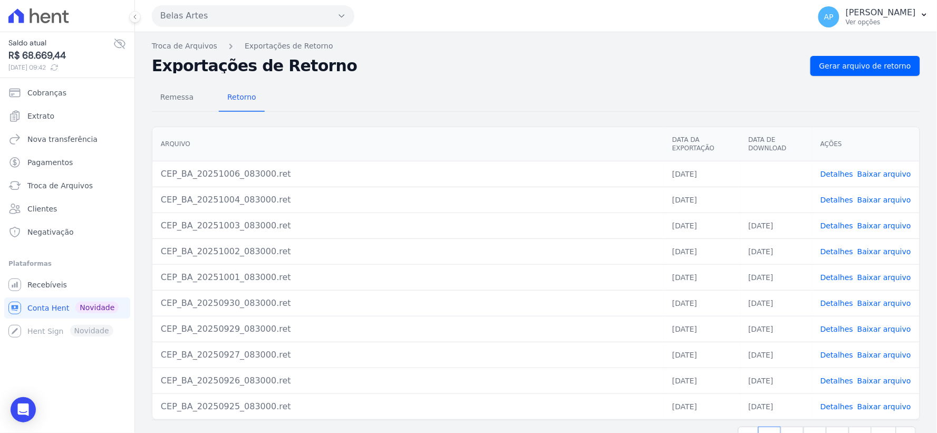
click at [882, 200] on link "Baixar arquivo" at bounding box center [884, 200] width 54 height 8
click at [878, 173] on link "Baixar arquivo" at bounding box center [884, 174] width 54 height 8
click at [48, 285] on span "Recebíveis" at bounding box center [47, 284] width 40 height 11
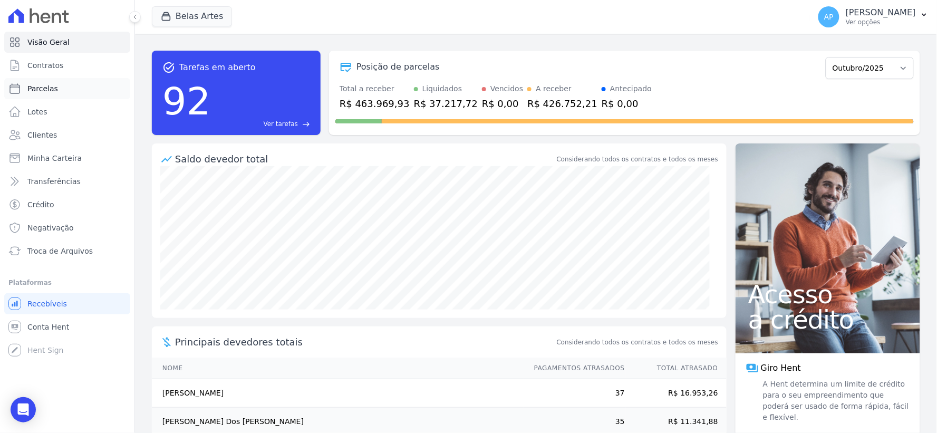
click at [49, 88] on span "Parcelas" at bounding box center [42, 88] width 31 height 11
select select
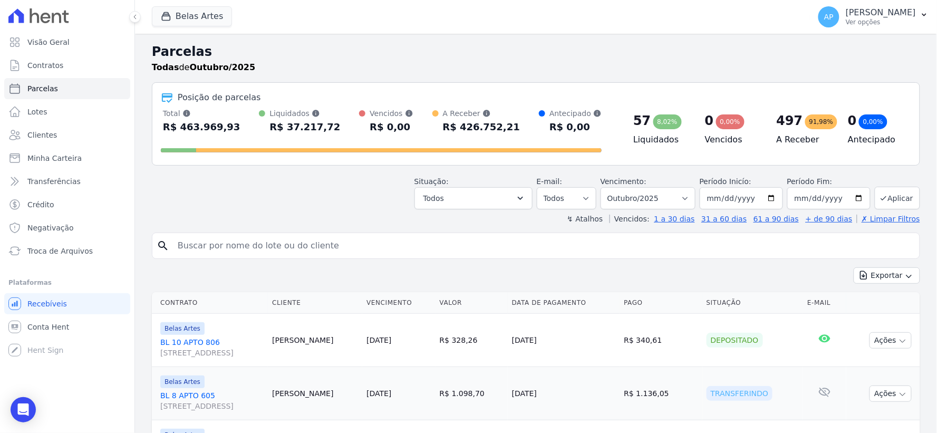
click at [309, 241] on input "search" at bounding box center [543, 245] width 744 height 21
paste input "Jennyfer Wingly França"
type input "Jennyfer Wingly França"
select select
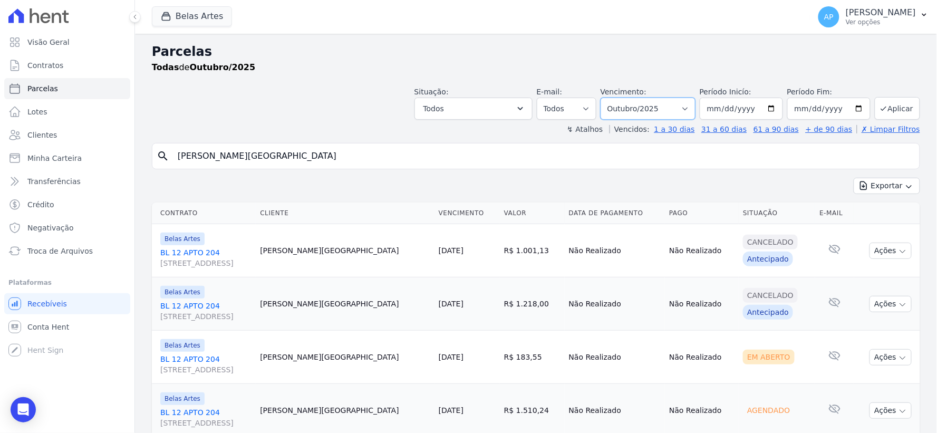
click at [689, 107] on select "Filtrar por período ──────── Todos os meses Setembro/2022 Outubro/2022 Novembro…" at bounding box center [648, 109] width 95 height 22
select select "08/2025"
click at [608, 98] on select "Filtrar por período ──────── Todos os meses Setembro/2022 Outubro/2022 Novembro…" at bounding box center [648, 109] width 95 height 22
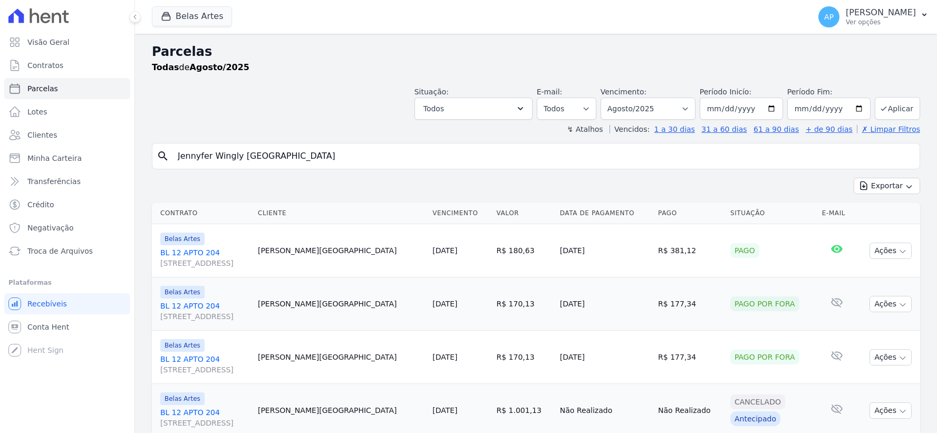
select select
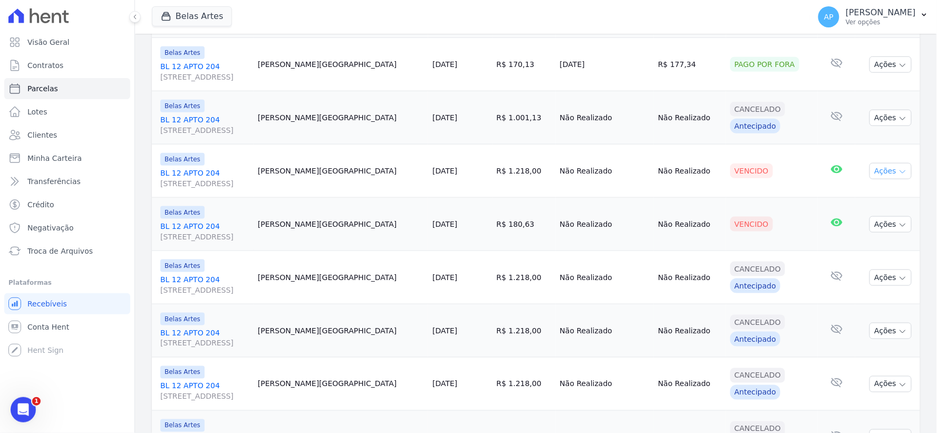
click at [873, 174] on button "Ações" at bounding box center [891, 171] width 42 height 16
click at [862, 192] on link "Ver boleto" at bounding box center [886, 196] width 101 height 20
click at [765, 245] on td "Vencido" at bounding box center [772, 224] width 92 height 53
click at [897, 231] on button "Ações" at bounding box center [891, 224] width 42 height 16
click at [866, 245] on link "Ver boleto" at bounding box center [886, 249] width 101 height 20
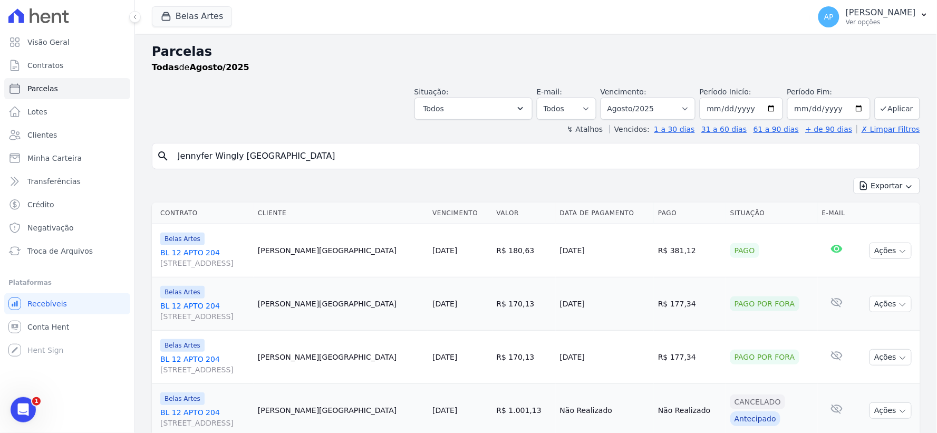
click at [649, 97] on div "Vencimento: Filtrar por período ──────── Todos os meses Setembro/2022 Outubro/2…" at bounding box center [648, 102] width 95 height 33
click at [648, 107] on select "Filtrar por período ──────── Todos os meses Setembro/2022 Outubro/2022 Novembro…" at bounding box center [648, 109] width 95 height 22
click at [642, 113] on select "Filtrar por período ──────── Todos os meses Setembro/2022 Outubro/2022 Novembro…" at bounding box center [648, 109] width 95 height 22
select select "09/2025"
click at [608, 98] on select "Filtrar por período ──────── Todos os meses Setembro/2022 Outubro/2022 Novembro…" at bounding box center [648, 109] width 95 height 22
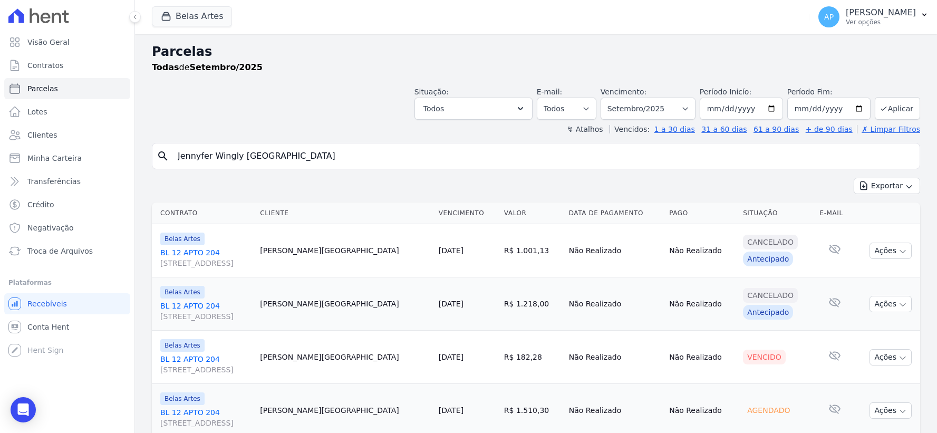
select select
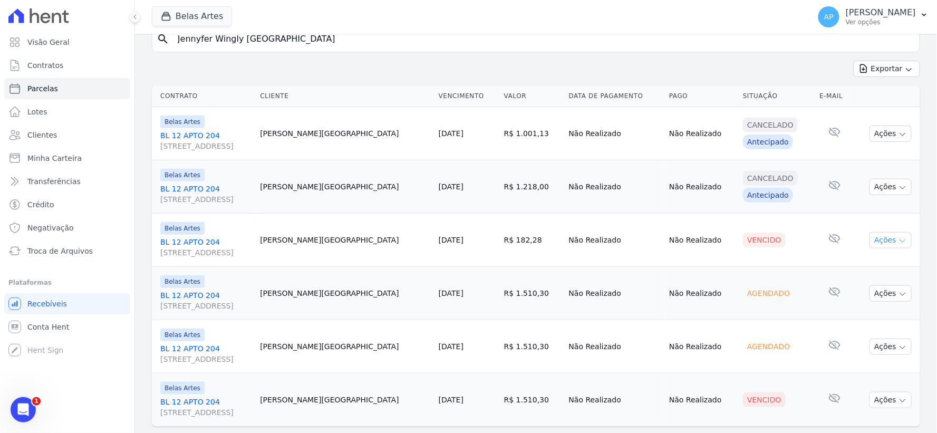
click at [885, 234] on button "Ações" at bounding box center [891, 240] width 42 height 16
click at [842, 271] on link "Ver boleto" at bounding box center [886, 265] width 101 height 20
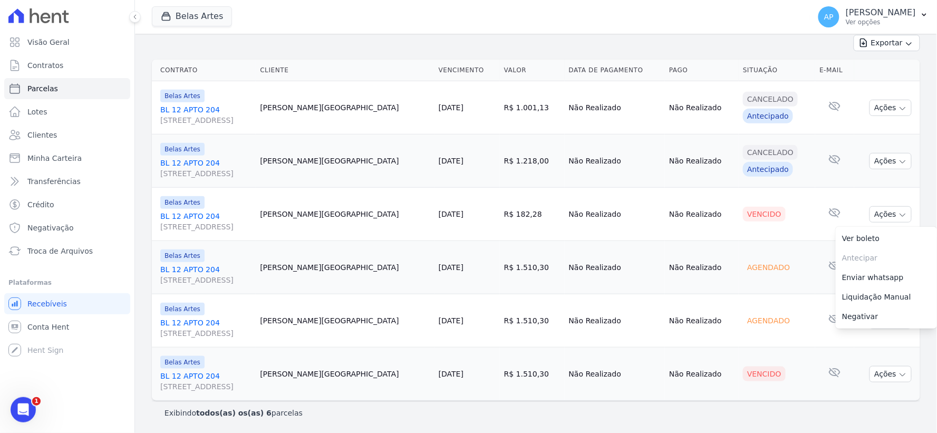
click at [885, 382] on td "Ações Ver boleto [GEOGRAPHIC_DATA] Antecipação não disponível Enviar whatsapp R…" at bounding box center [887, 374] width 66 height 53
click at [884, 375] on button "Ações" at bounding box center [891, 374] width 42 height 16
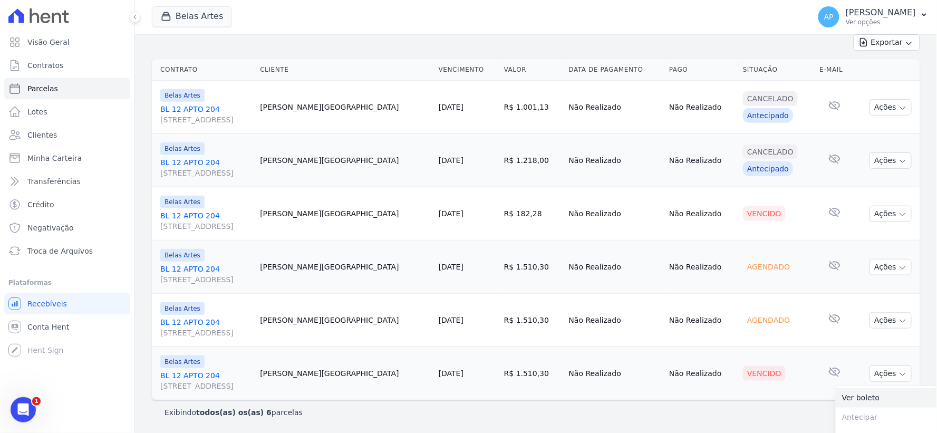
click at [861, 399] on link "Ver boleto" at bounding box center [886, 398] width 101 height 20
click at [49, 328] on span "Conta Hent" at bounding box center [48, 327] width 42 height 11
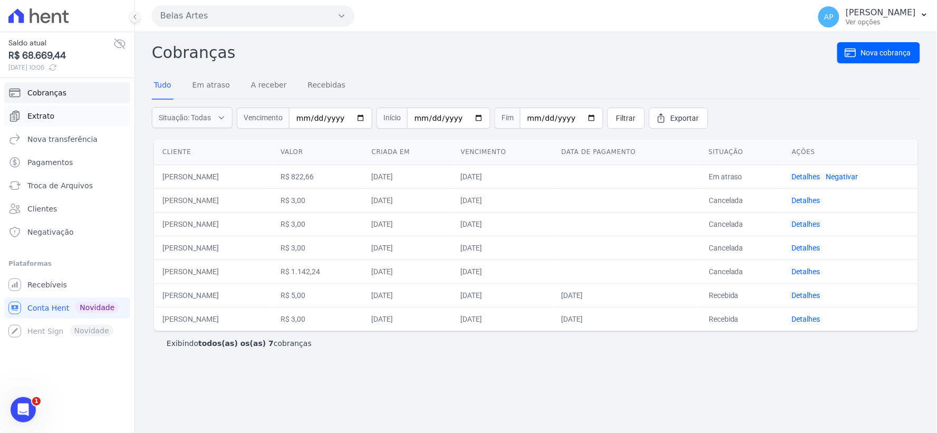
click at [52, 111] on link "Extrato" at bounding box center [67, 115] width 126 height 21
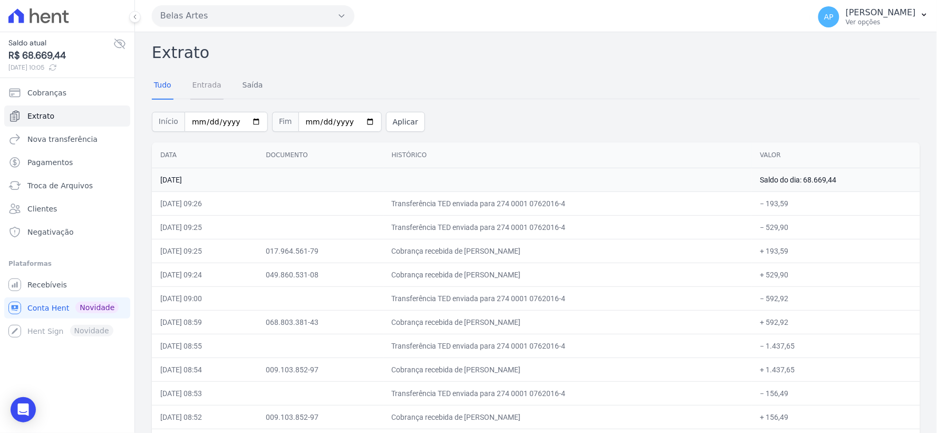
click at [204, 87] on link "Entrada" at bounding box center [206, 85] width 33 height 27
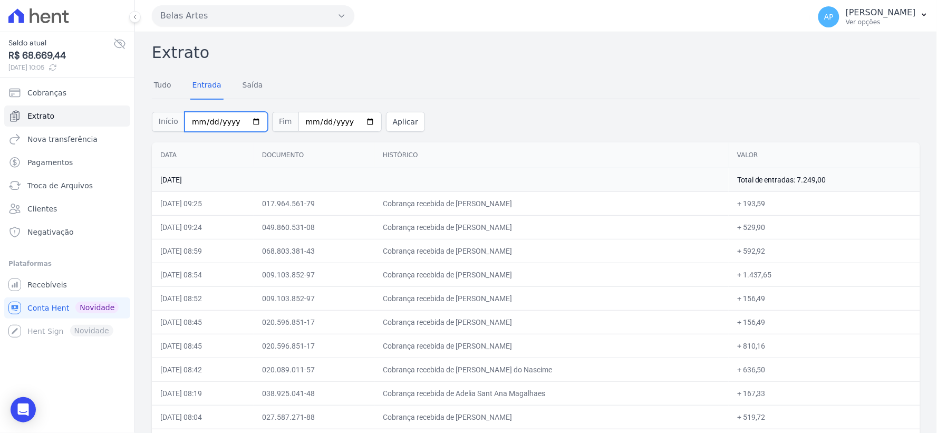
click at [201, 117] on input "2025-10-01" at bounding box center [226, 122] width 83 height 20
click at [196, 120] on input "2025-10-01" at bounding box center [226, 122] width 83 height 20
type input "2025-10-01"
type input "[DATE]"
click at [386, 119] on button "Aplicar" at bounding box center [405, 122] width 39 height 20
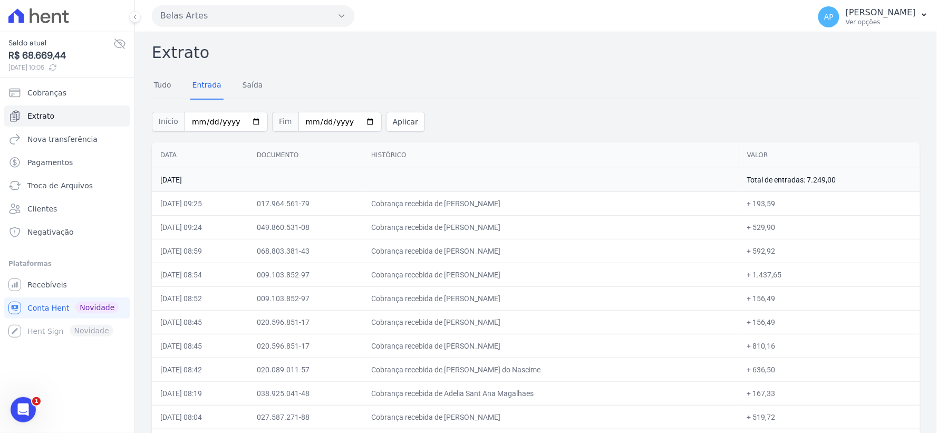
scroll to position [1016, 0]
